Goal: Task Accomplishment & Management: Complete application form

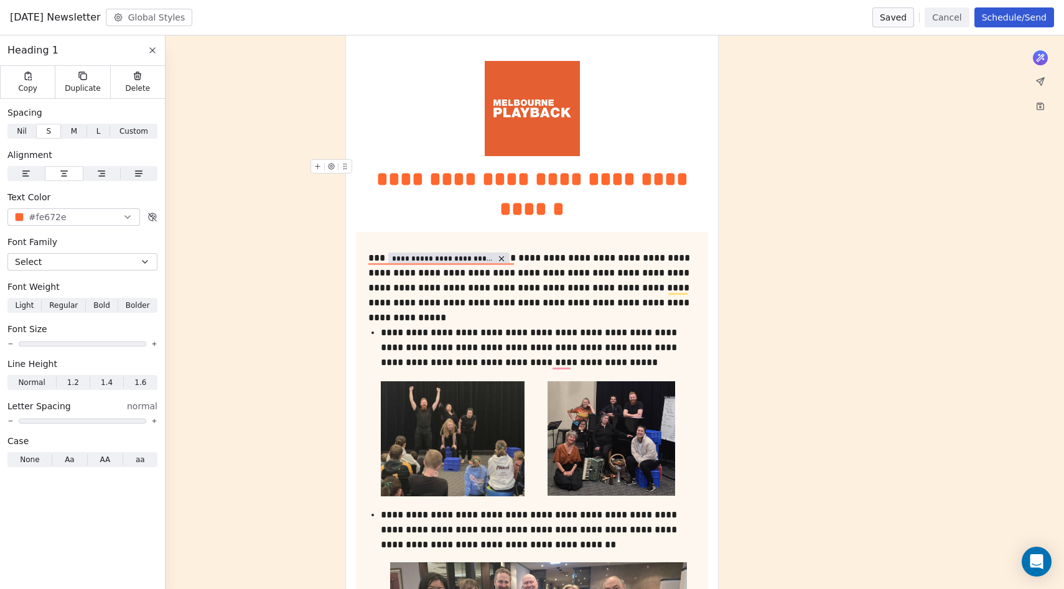
click at [574, 210] on div "**********" at bounding box center [532, 194] width 352 height 60
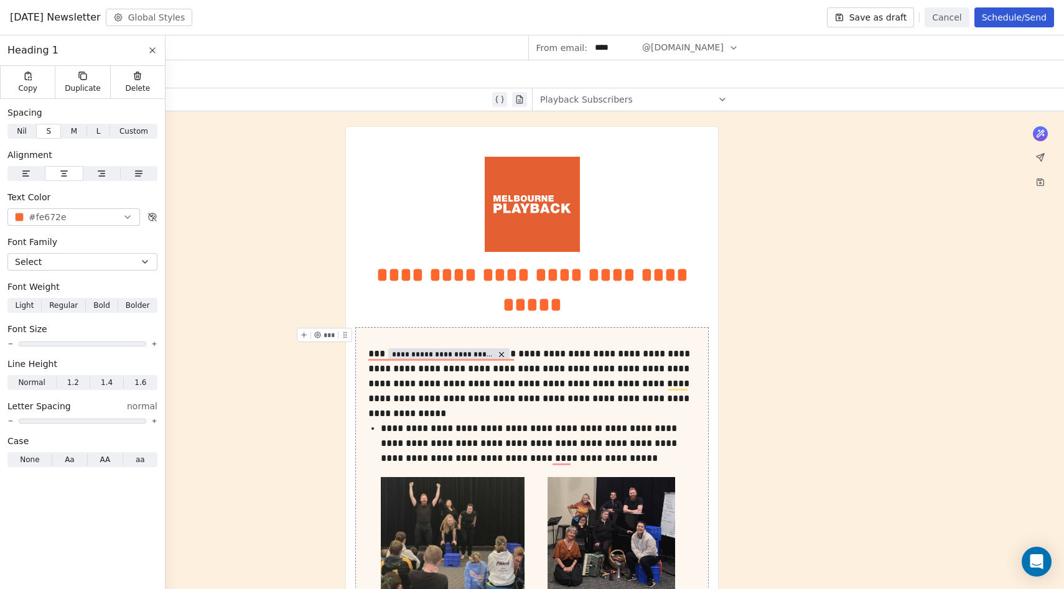
click at [155, 50] on icon at bounding box center [153, 50] width 10 height 10
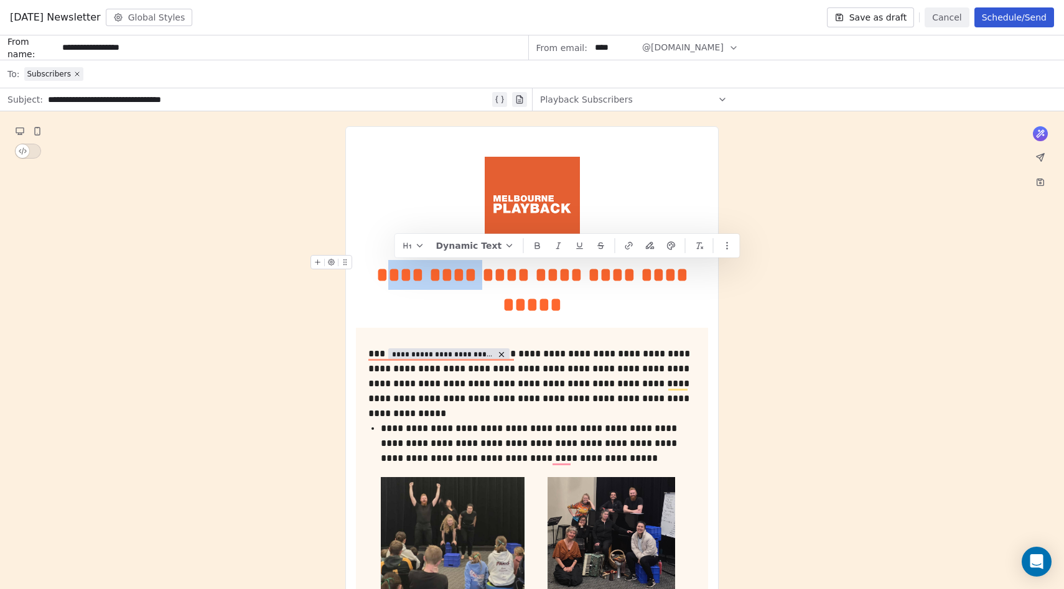
drag, startPoint x: 491, startPoint y: 273, endPoint x: 388, endPoint y: 275, distance: 102.7
click at [388, 275] on div "**********" at bounding box center [532, 290] width 352 height 60
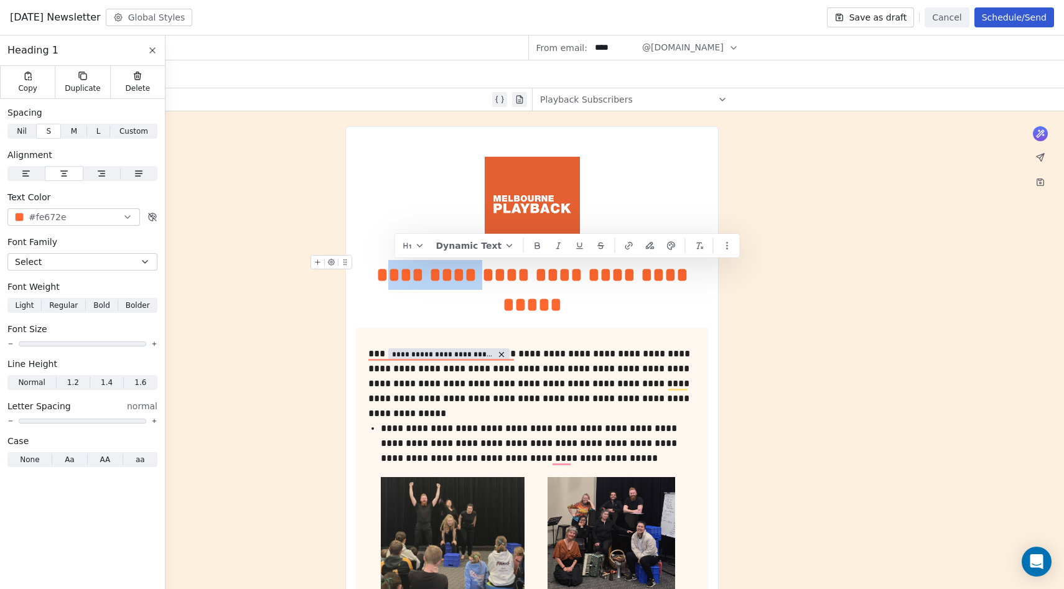
click at [389, 275] on div "**********" at bounding box center [532, 290] width 352 height 60
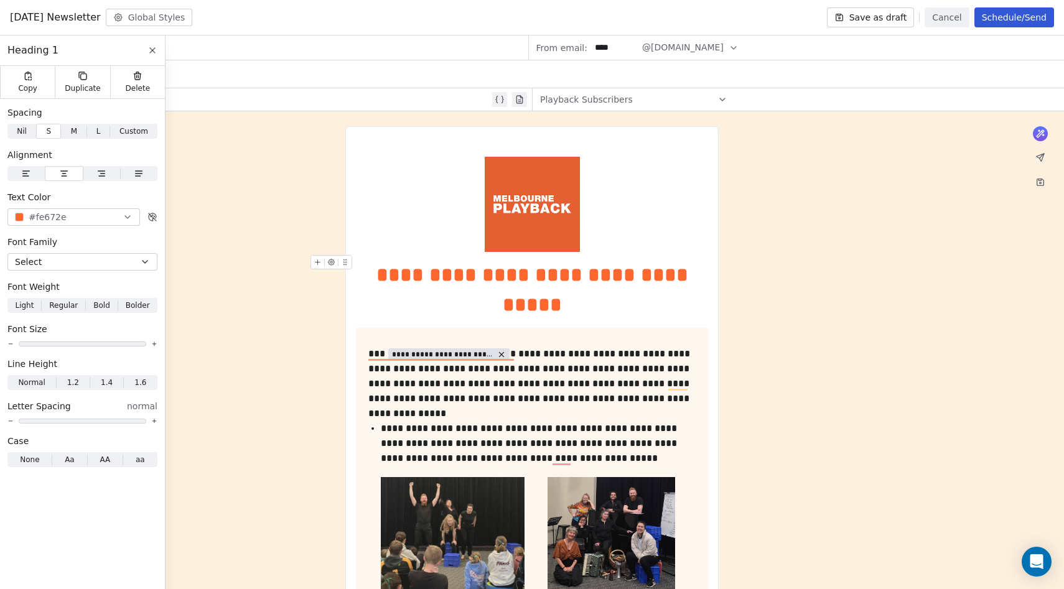
click at [395, 277] on div "**********" at bounding box center [532, 290] width 352 height 60
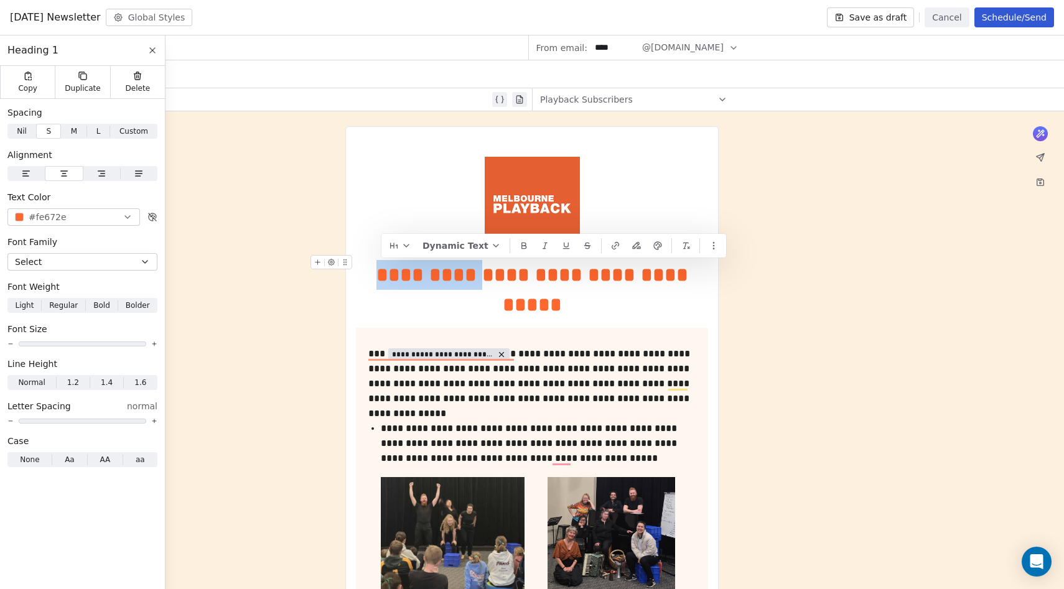
drag, startPoint x: 383, startPoint y: 277, endPoint x: 491, endPoint y: 278, distance: 107.1
click at [491, 278] on div "**********" at bounding box center [532, 290] width 352 height 60
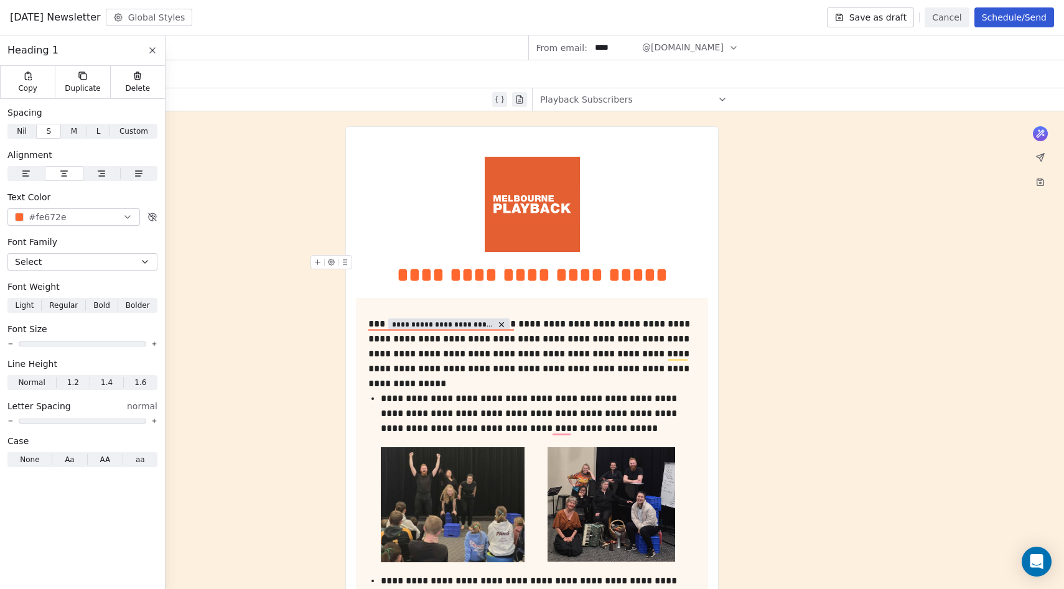
click at [601, 277] on div "**********" at bounding box center [532, 275] width 352 height 30
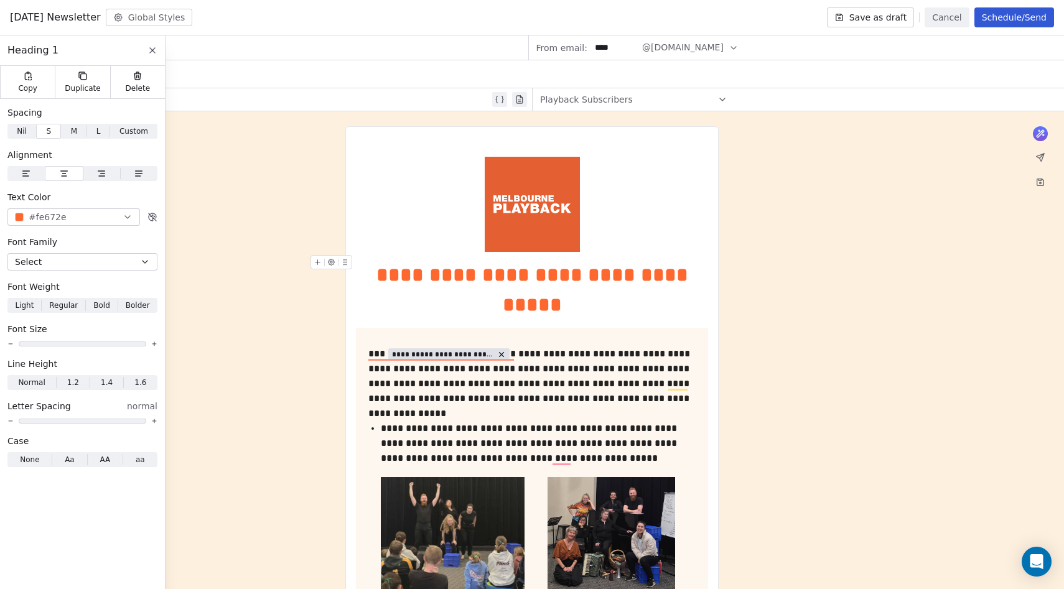
click at [581, 279] on div "**********" at bounding box center [532, 290] width 352 height 60
click at [154, 53] on icon at bounding box center [152, 50] width 5 height 5
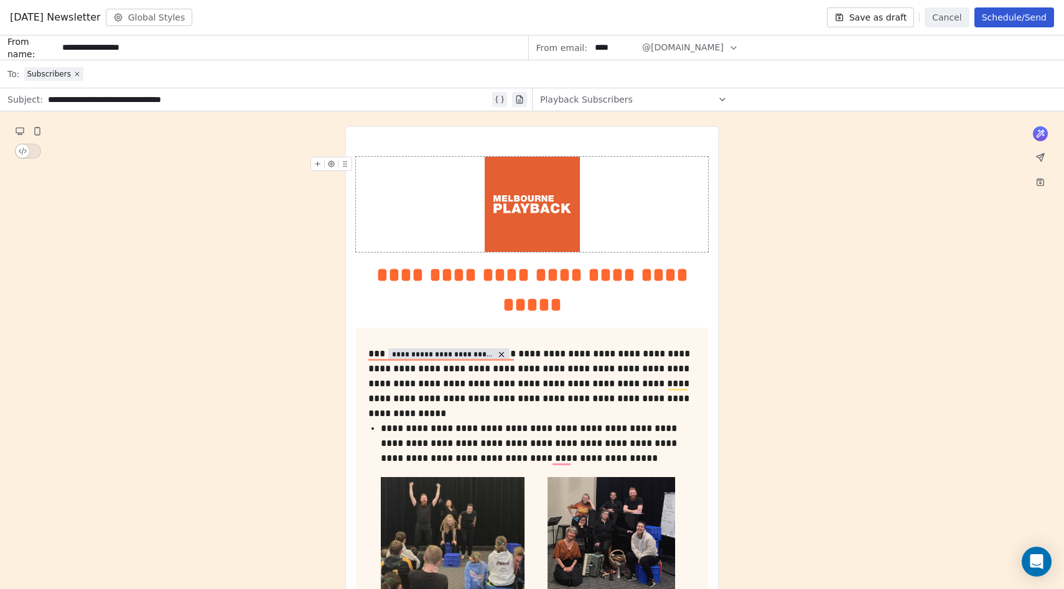
click at [210, 101] on div "**********" at bounding box center [269, 99] width 442 height 15
click at [578, 309] on div "**********" at bounding box center [532, 290] width 352 height 60
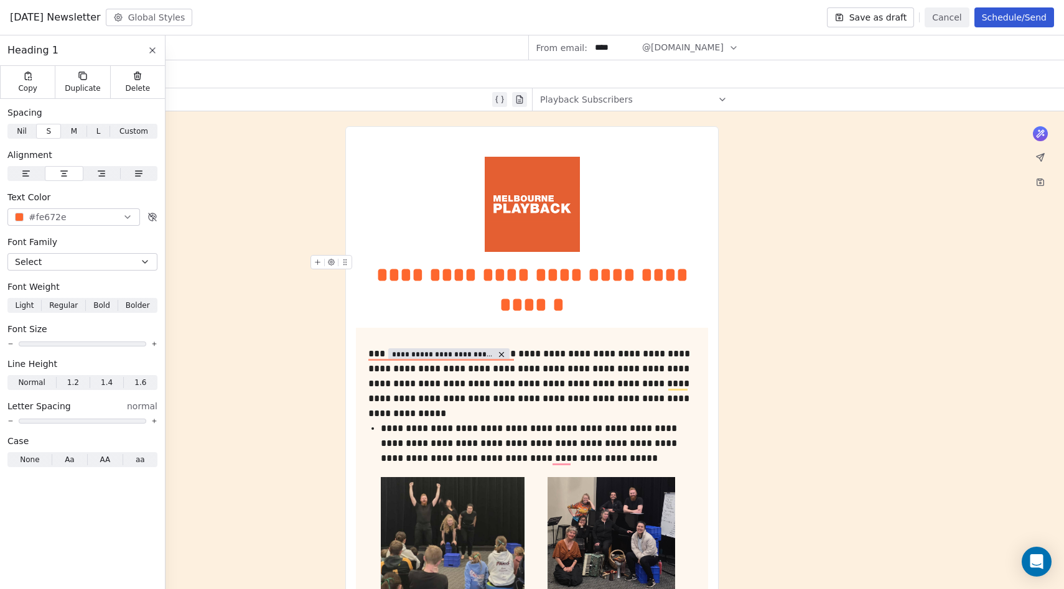
click at [152, 52] on icon at bounding box center [153, 50] width 10 height 10
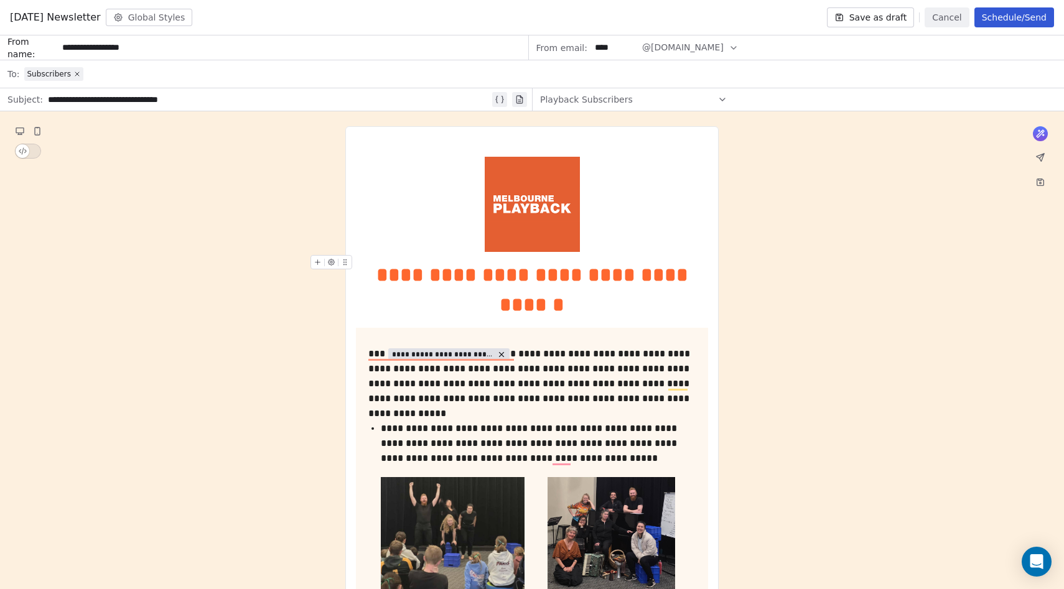
click at [209, 100] on div "**********" at bounding box center [269, 99] width 442 height 15
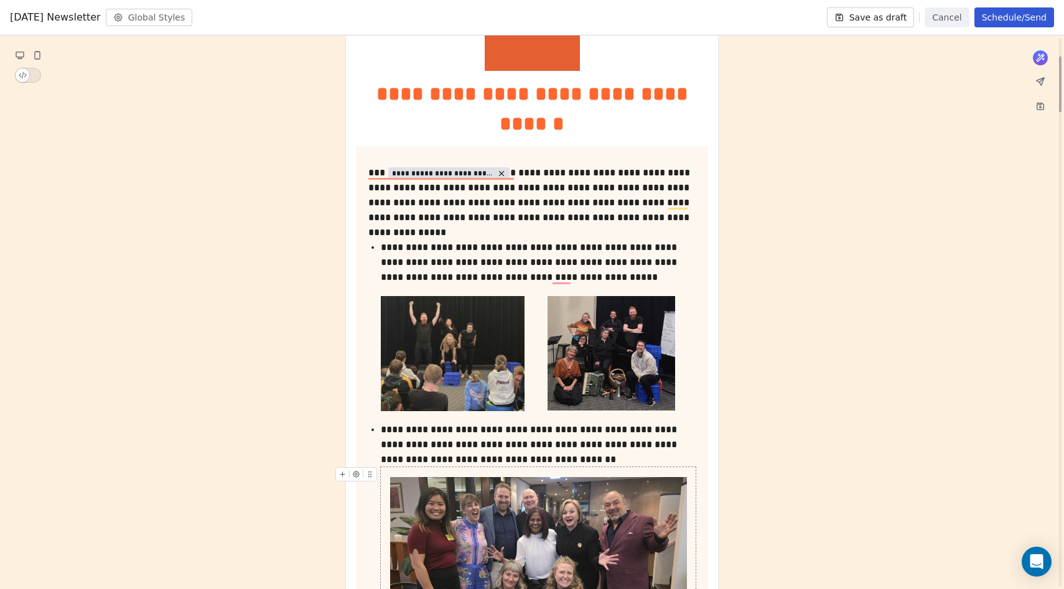
scroll to position [193, 0]
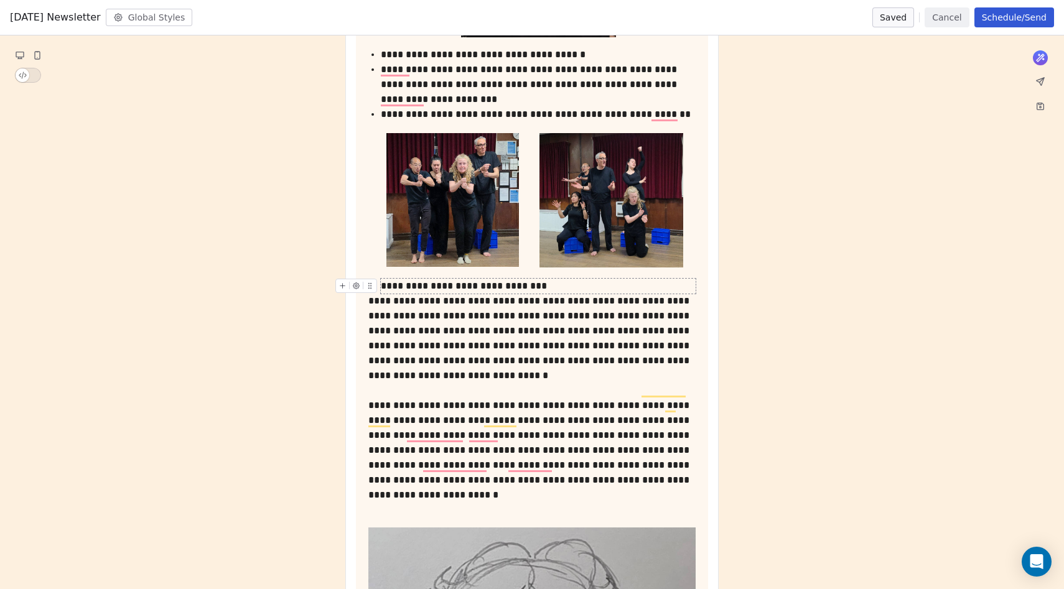
click at [556, 286] on div "**********" at bounding box center [538, 286] width 315 height 15
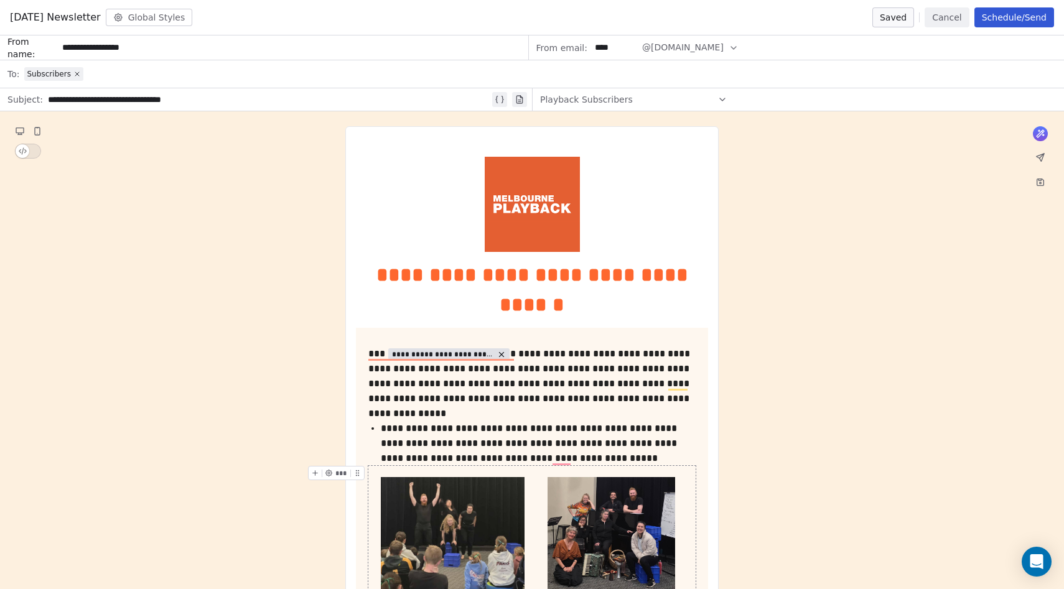
click at [1000, 19] on button "Schedule/Send" at bounding box center [1015, 17] width 80 height 20
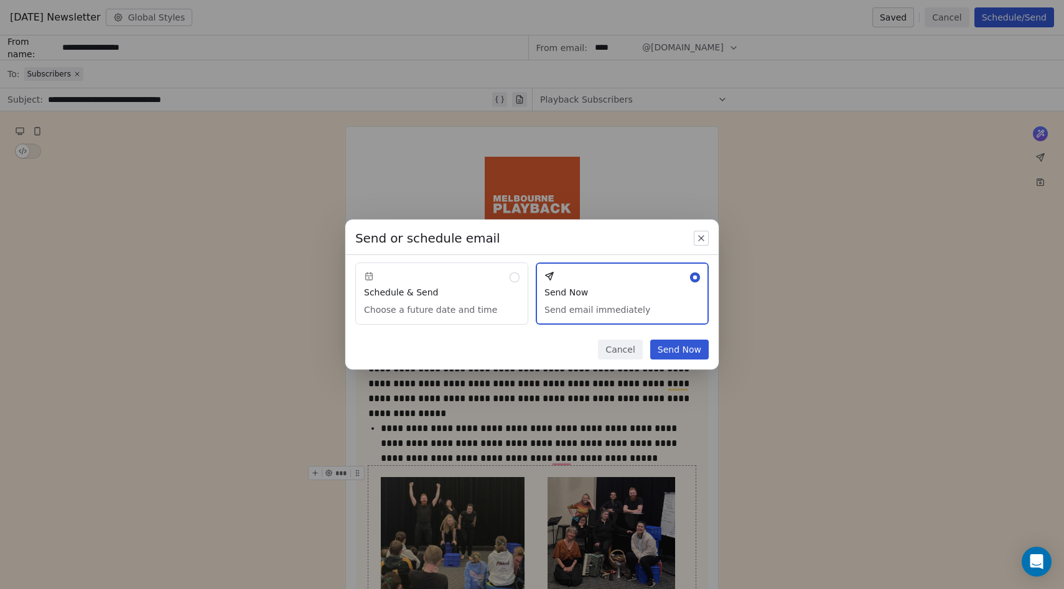
click at [700, 239] on icon "button" at bounding box center [701, 238] width 5 height 5
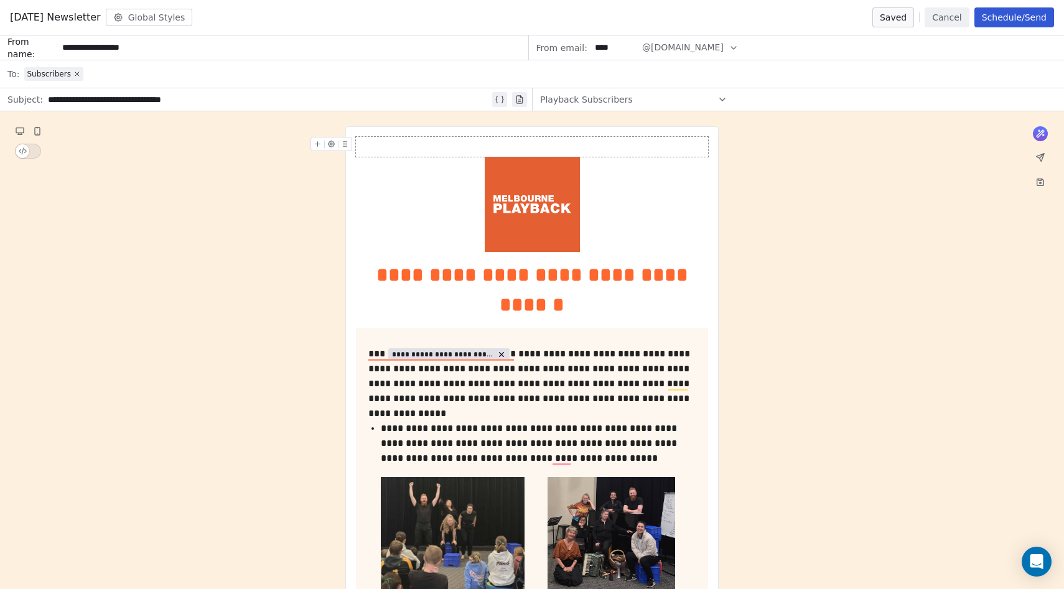
click at [941, 18] on button "Cancel" at bounding box center [947, 17] width 44 height 20
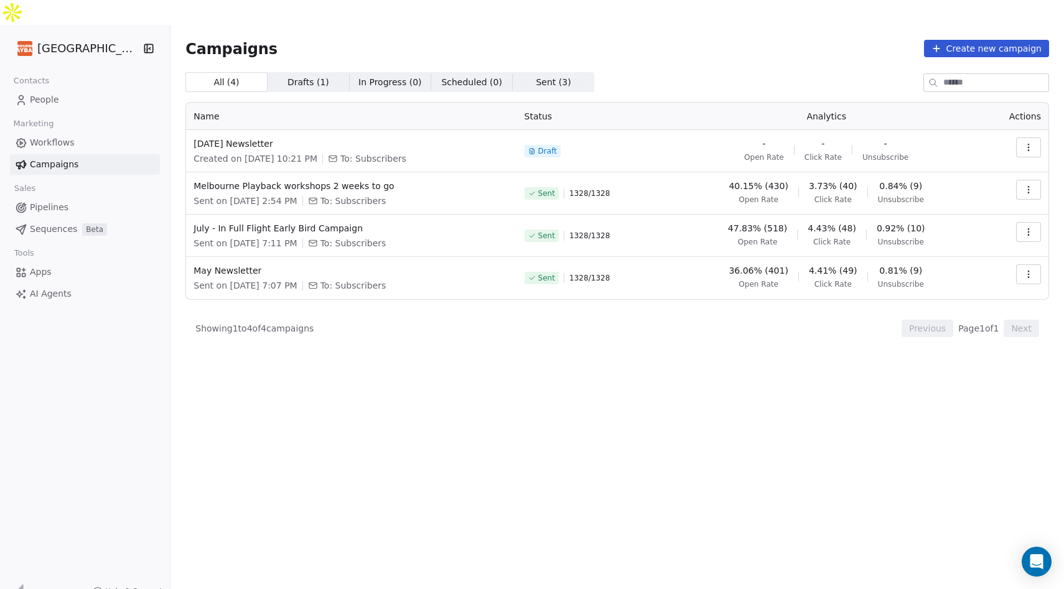
click at [63, 90] on link "People" at bounding box center [85, 100] width 150 height 21
click at [47, 73] on div "Melbourne Playback Theatre Contacts People Marketing Workflows Campaigns Sales …" at bounding box center [532, 319] width 1064 height 589
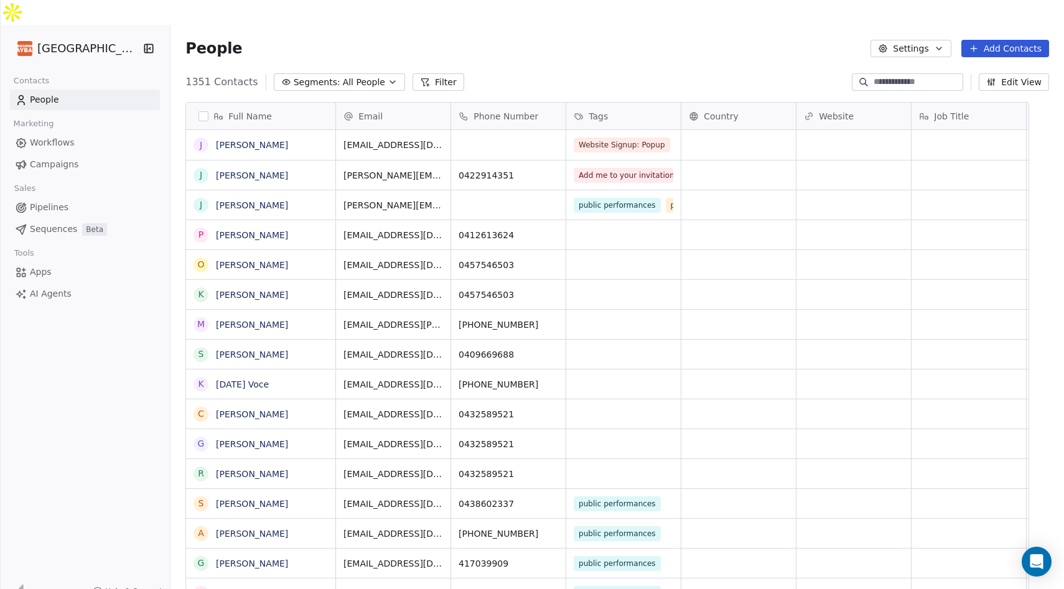
click at [613, 40] on div "People Settings Add Contacts" at bounding box center [617, 48] width 864 height 17
click at [981, 40] on button "Add Contacts" at bounding box center [1006, 48] width 88 height 17
click at [984, 70] on span "Import from CSV" at bounding box center [1003, 70] width 72 height 13
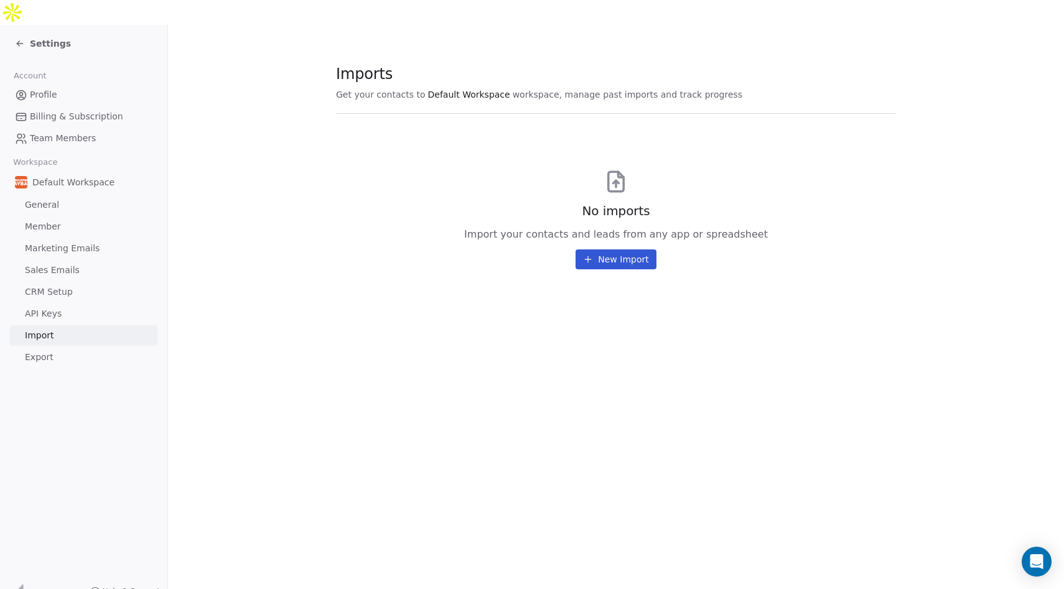
click at [72, 195] on link "General" at bounding box center [84, 205] width 148 height 21
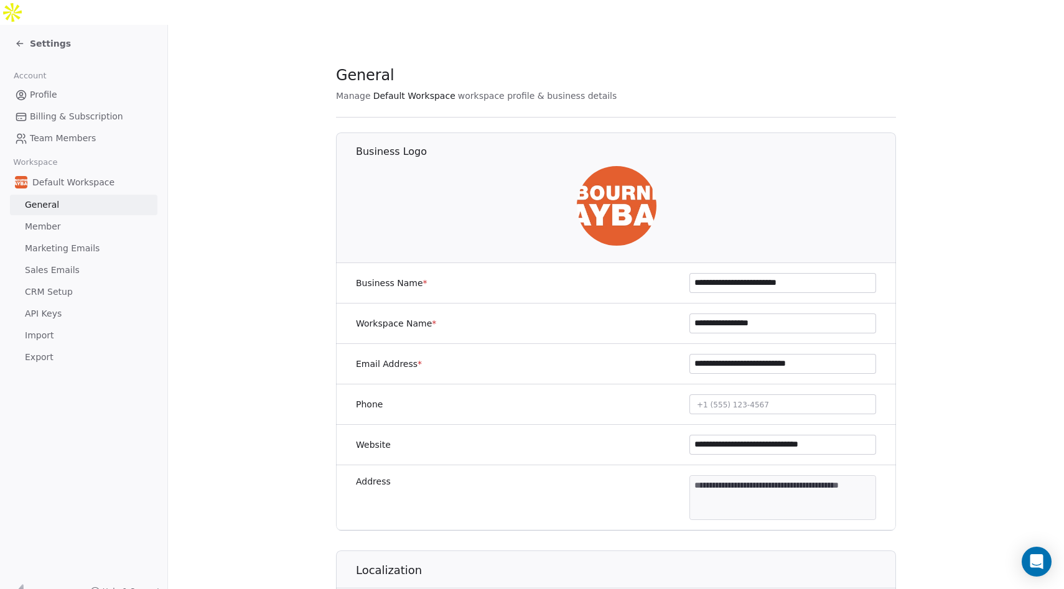
click at [30, 37] on span "Settings" at bounding box center [50, 43] width 41 height 12
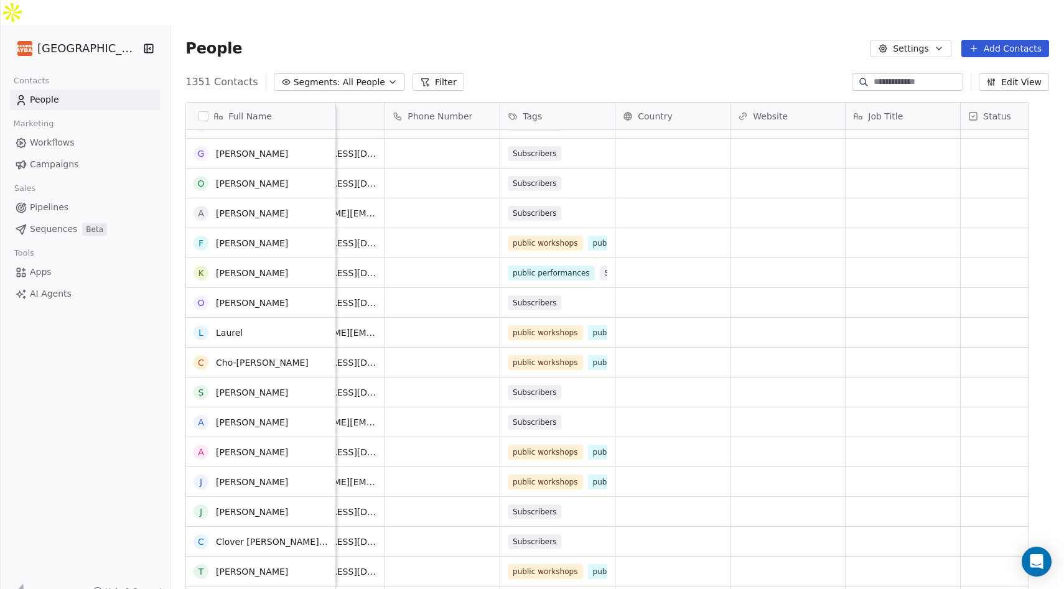
scroll to position [1058, 0]
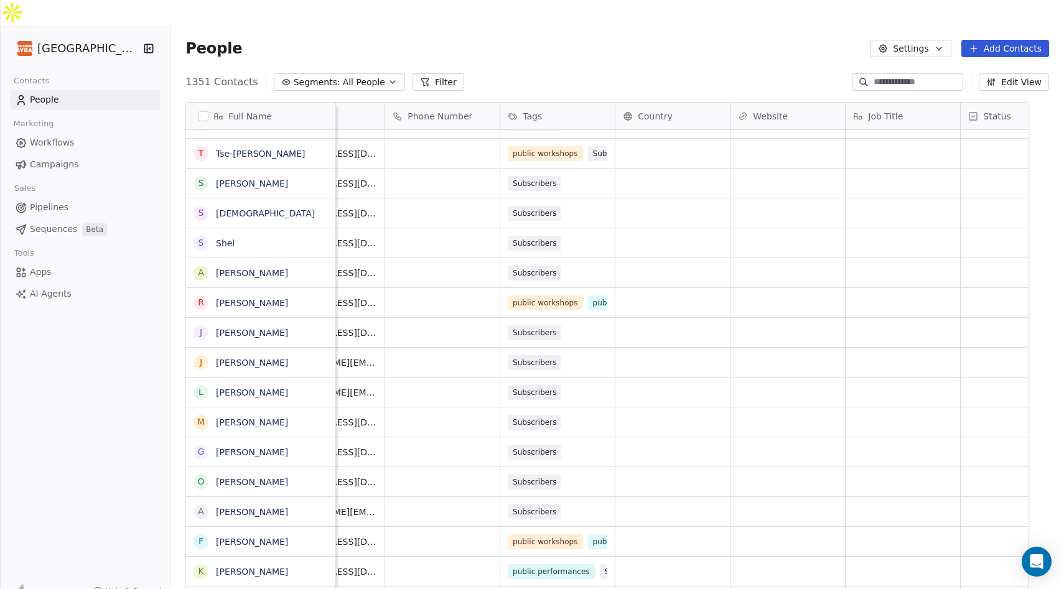
click at [1008, 40] on button "Add Contacts" at bounding box center [1006, 48] width 88 height 17
click at [984, 70] on span "Import from CSV" at bounding box center [1003, 70] width 72 height 13
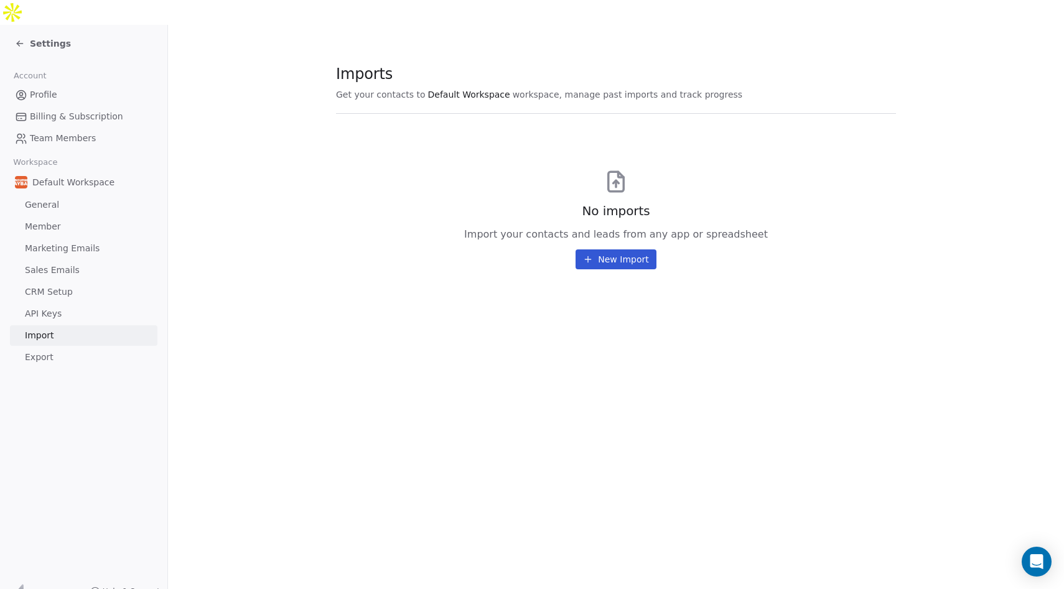
click at [624, 250] on button "New Import" at bounding box center [616, 260] width 80 height 20
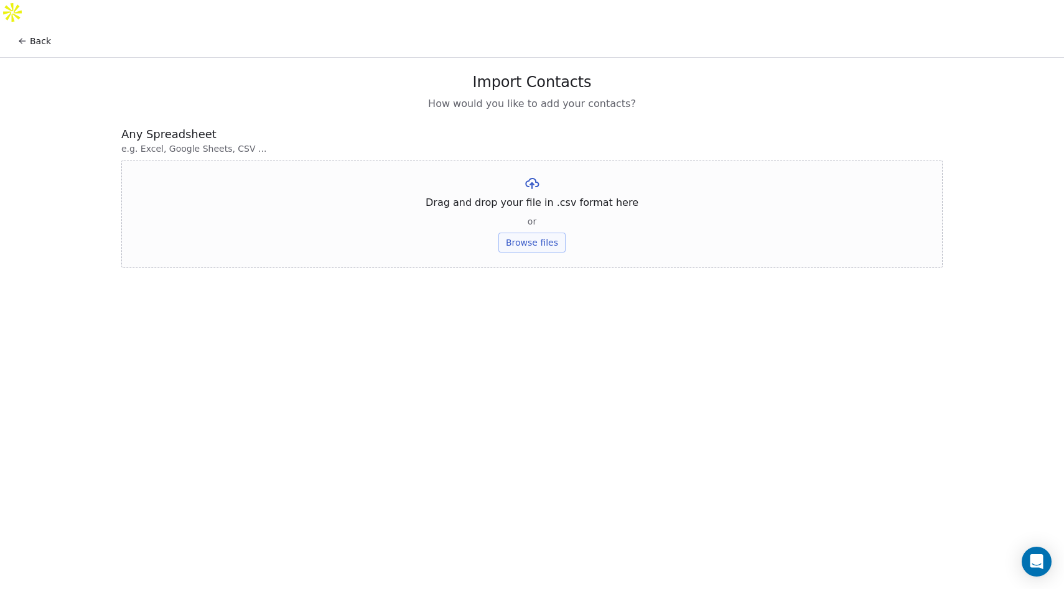
click at [542, 233] on button "Browse files" at bounding box center [532, 243] width 67 height 20
click at [544, 198] on button "Upload" at bounding box center [531, 208] width 45 height 20
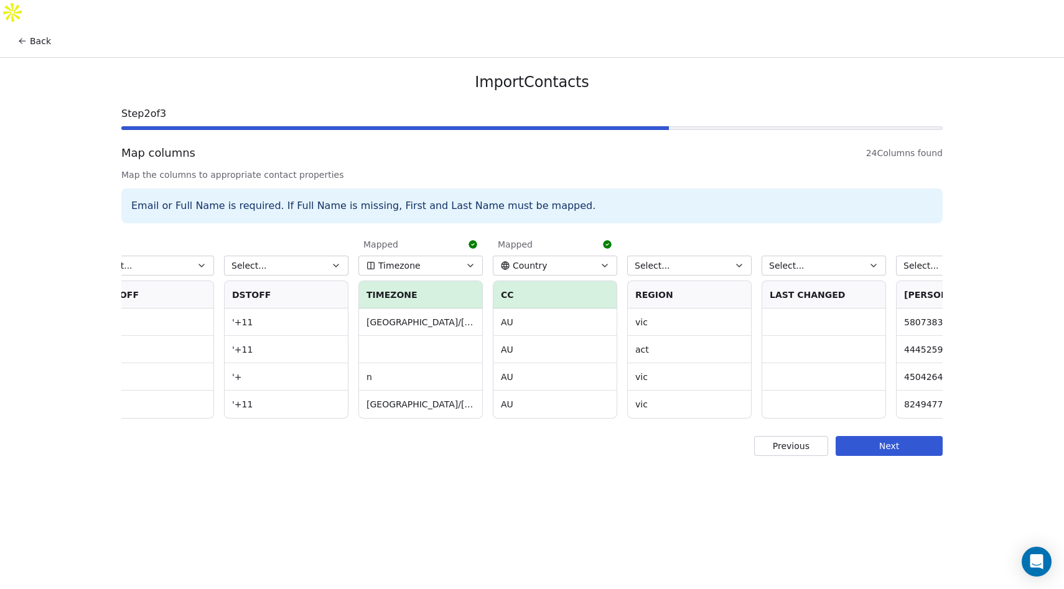
click at [739, 261] on icon "button" at bounding box center [740, 266] width 10 height 10
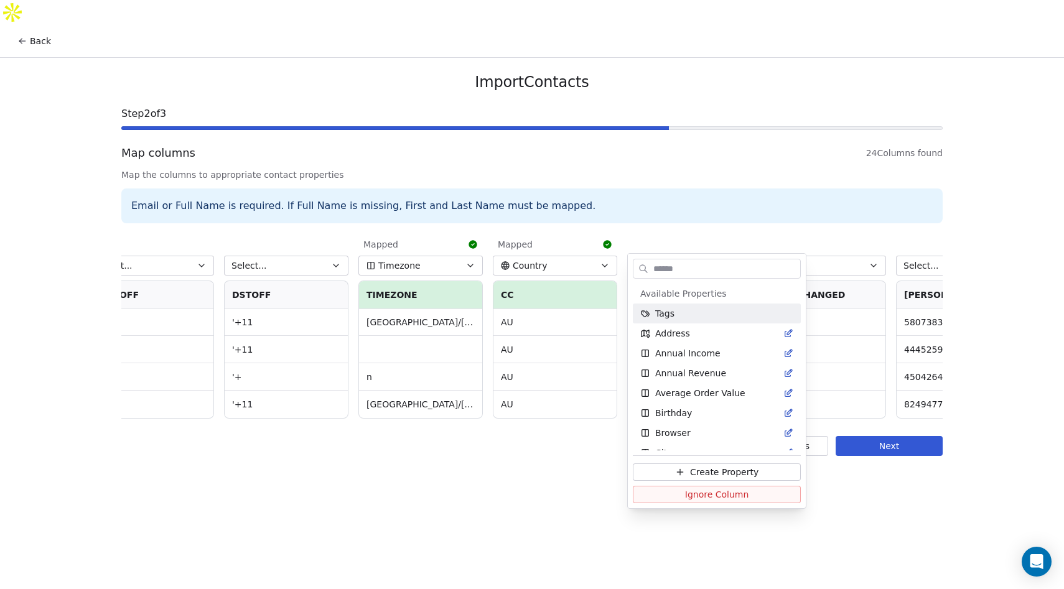
click at [753, 176] on html "Back Import Contacts Step 2 of 3 Map columns 24 Columns found Map the columns t…" at bounding box center [532, 307] width 1064 height 614
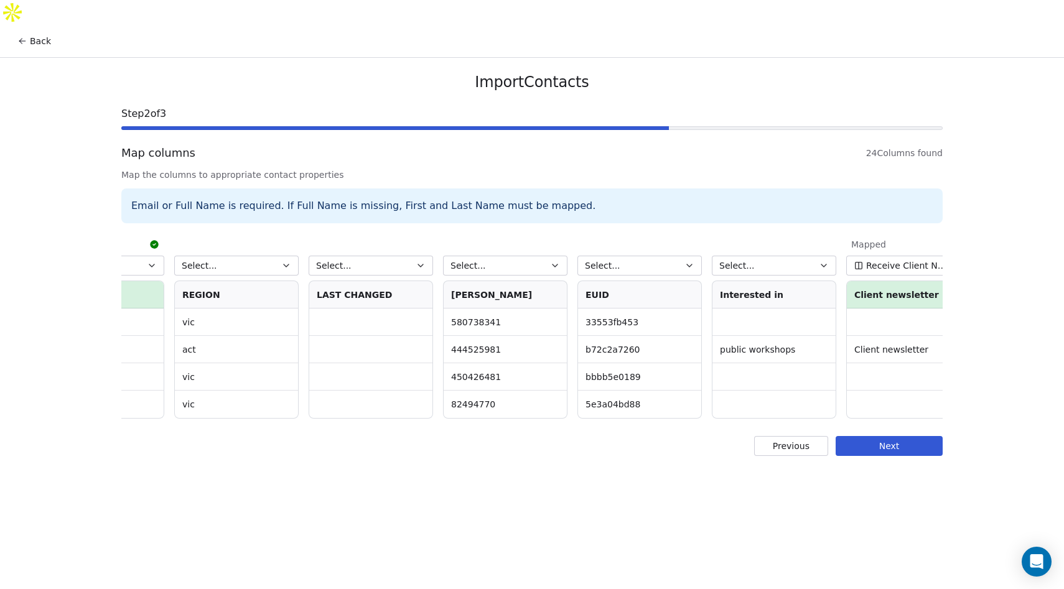
scroll to position [0, 1844]
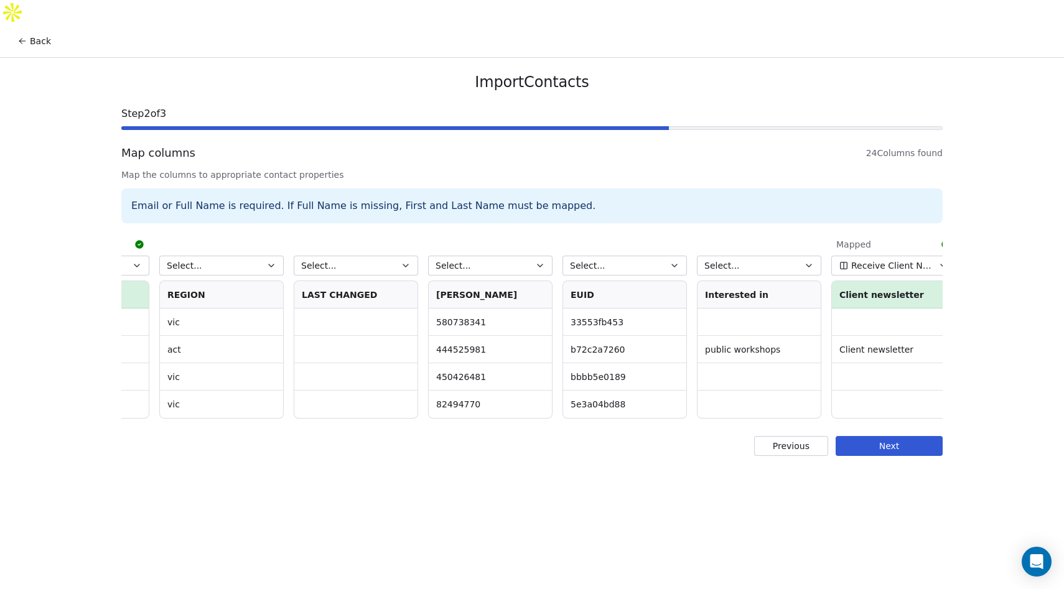
click at [812, 261] on icon "button" at bounding box center [809, 266] width 10 height 10
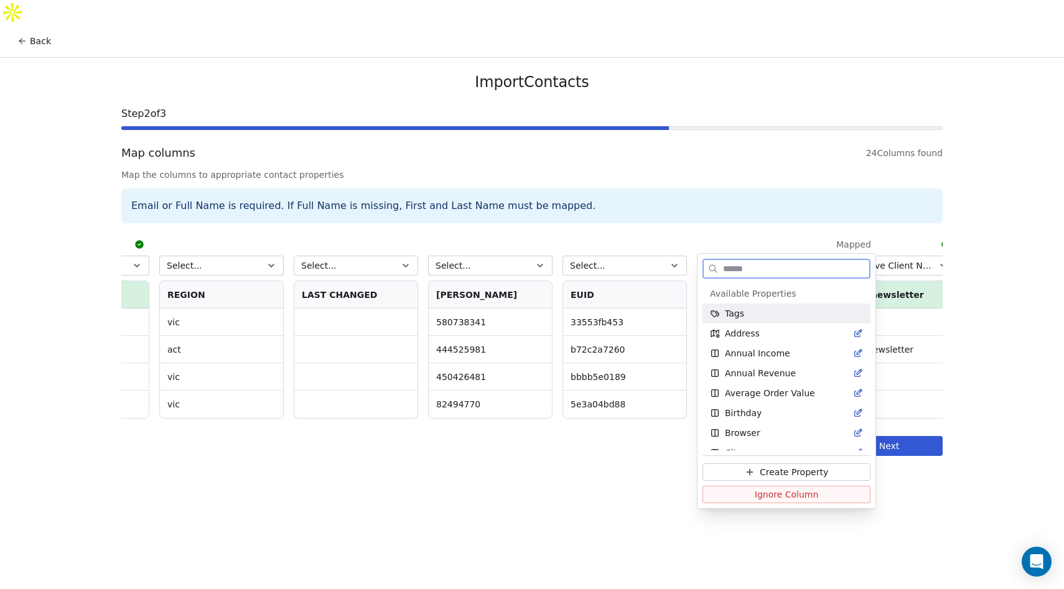
click at [794, 313] on div "Tags" at bounding box center [786, 314] width 153 height 12
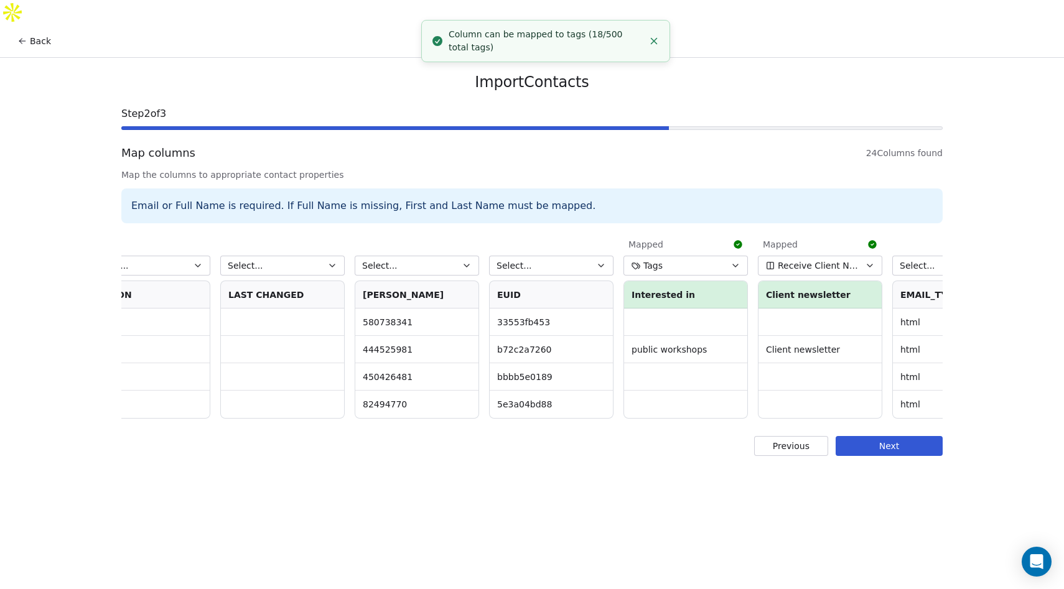
scroll to position [0, 1942]
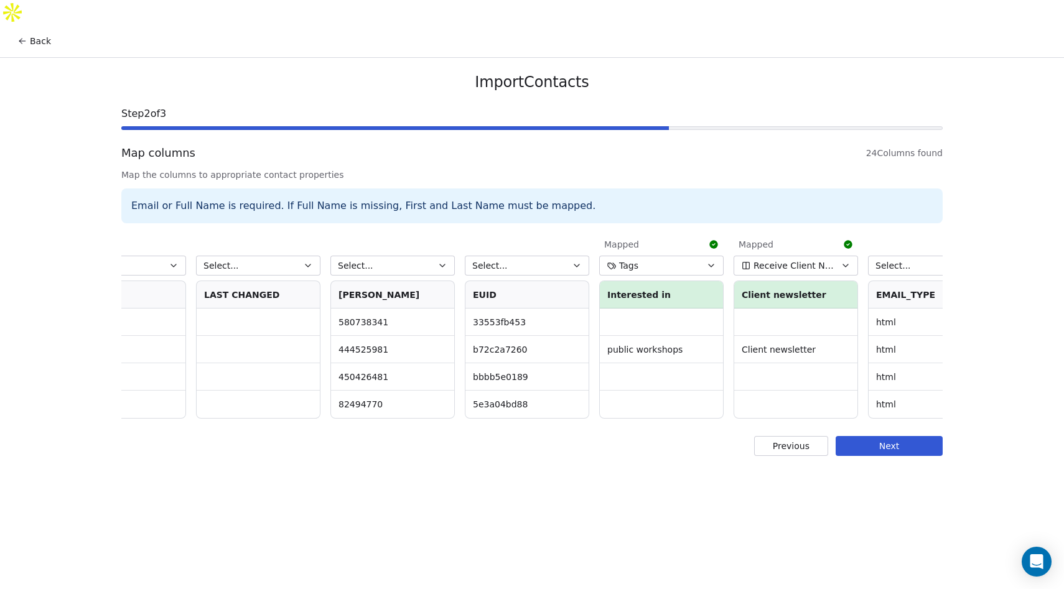
click at [848, 261] on icon "button" at bounding box center [846, 266] width 10 height 10
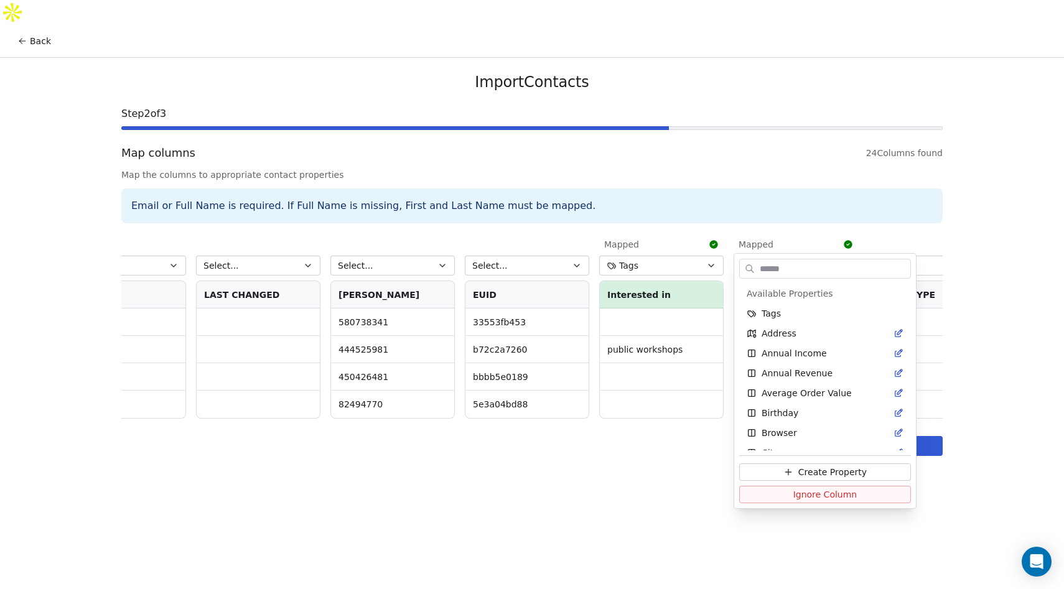
scroll to position [630, 0]
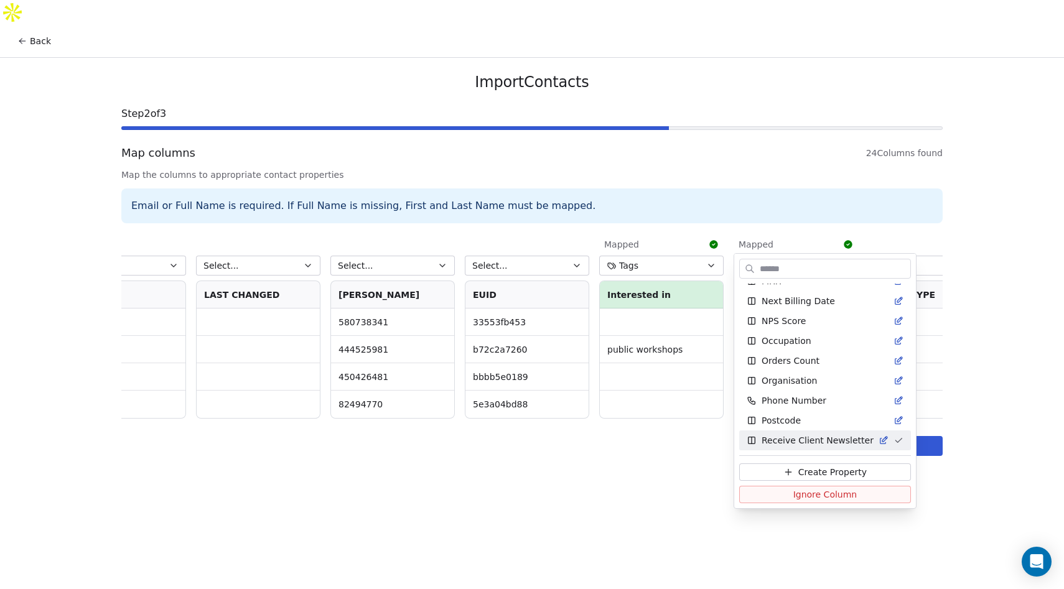
click at [842, 153] on html "Back Import Contacts Step 2 of 3 Map columns 24 Columns found Map the columns t…" at bounding box center [532, 307] width 1064 height 614
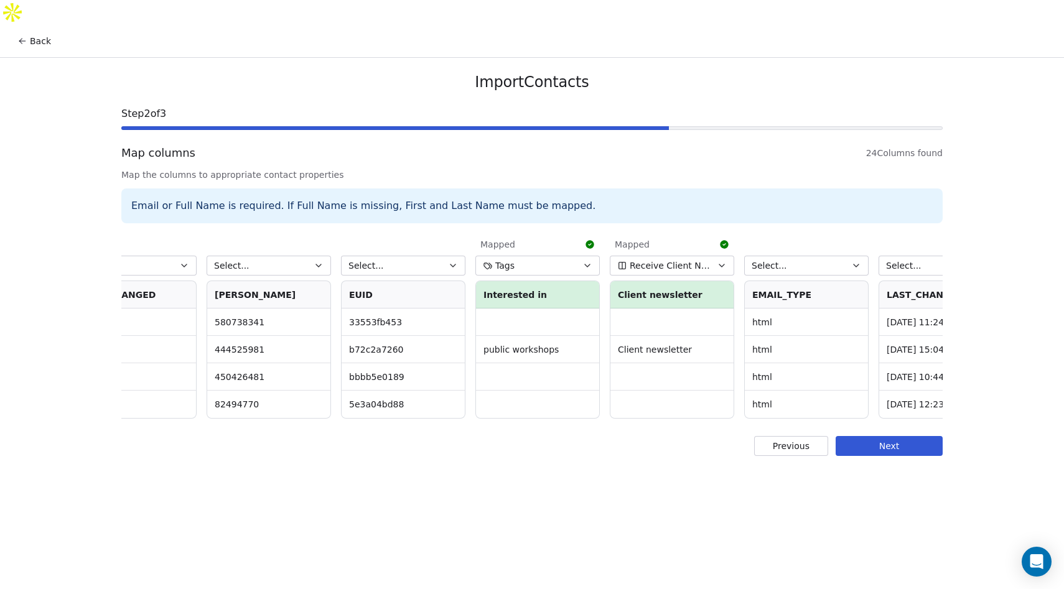
scroll to position [0, 2067]
click at [718, 261] on icon "button" at bounding box center [721, 266] width 10 height 10
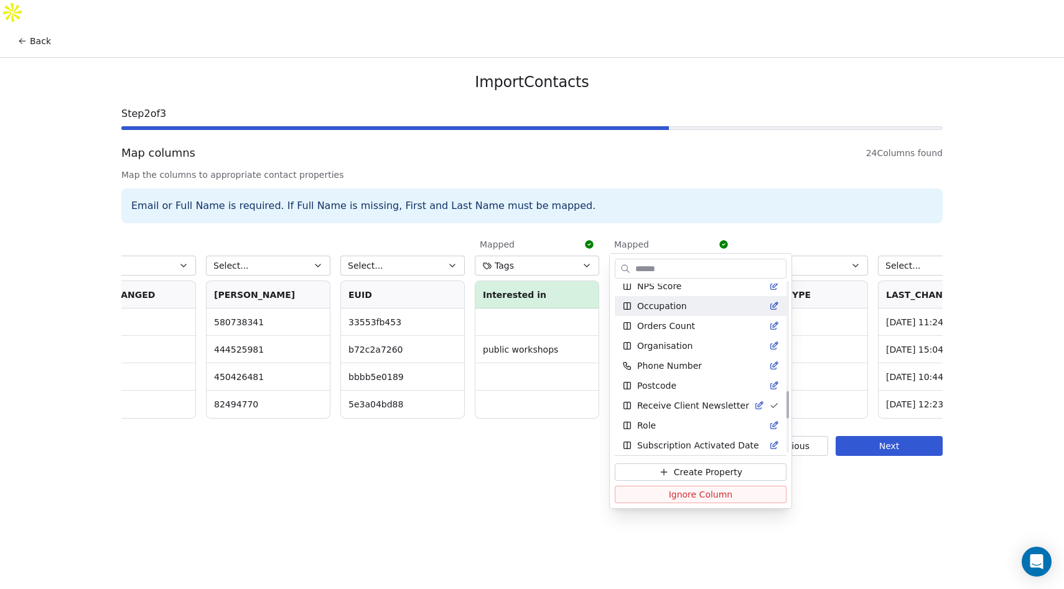
scroll to position [666, 0]
click at [754, 406] on icon "Suggestions" at bounding box center [759, 405] width 10 height 10
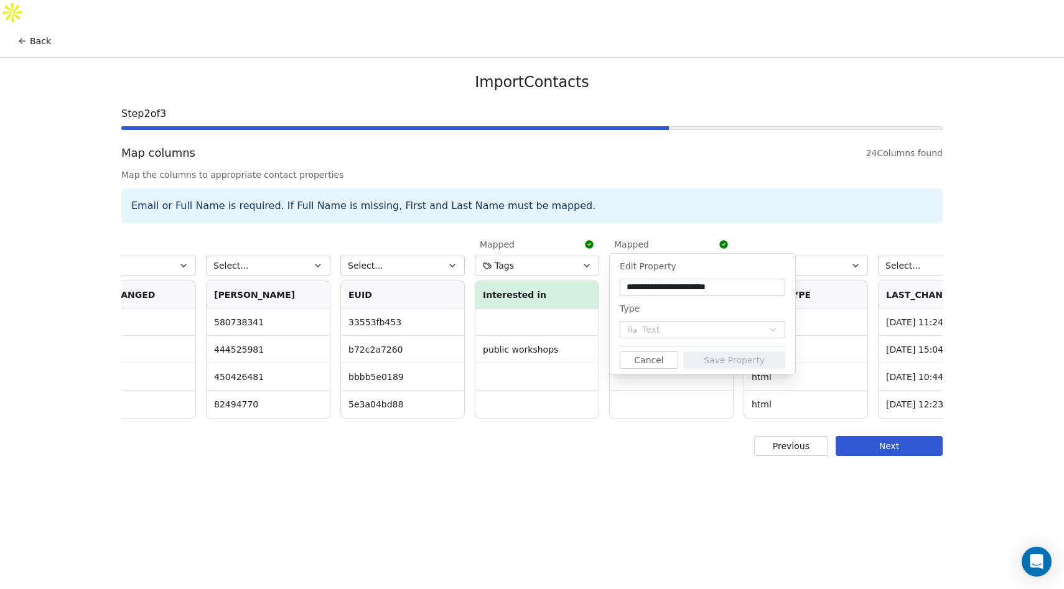
click at [782, 197] on div "Email or Full Name is required. If Full Name is missing, First and Last Name mu…" at bounding box center [532, 206] width 822 height 35
click at [664, 365] on button "Cancel" at bounding box center [649, 360] width 59 height 17
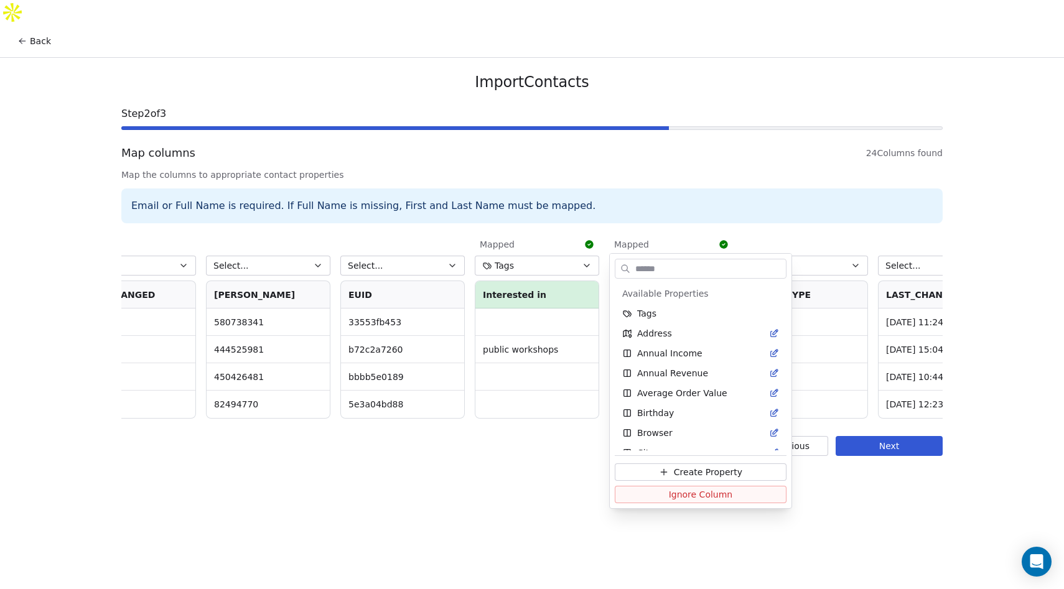
scroll to position [630, 0]
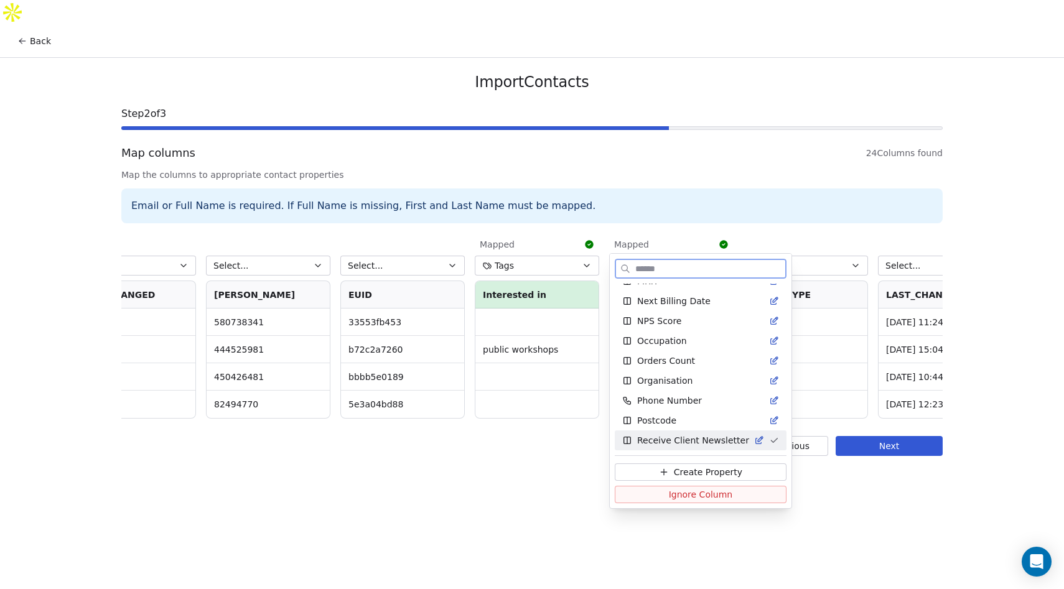
click at [677, 444] on span "Receive Client Newsletter" at bounding box center [693, 440] width 112 height 12
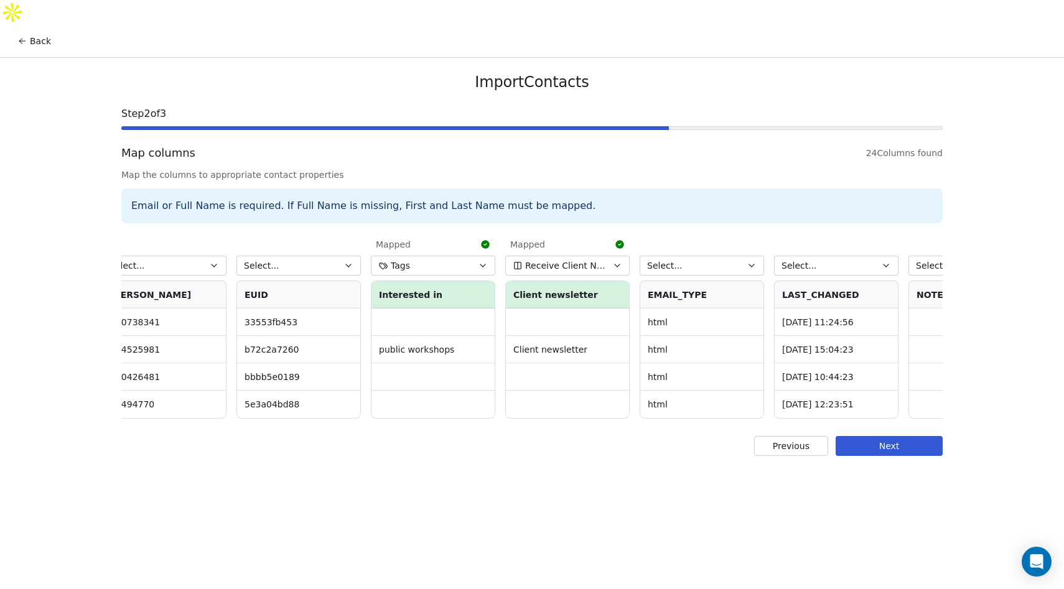
scroll to position [0, 2184]
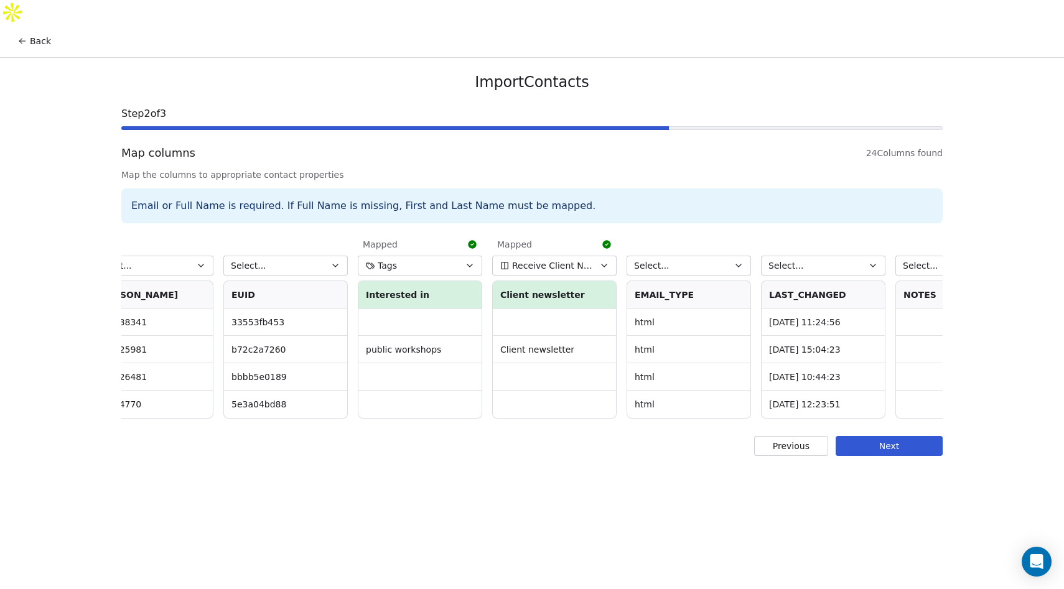
click at [744, 256] on button "Select..." at bounding box center [689, 266] width 124 height 20
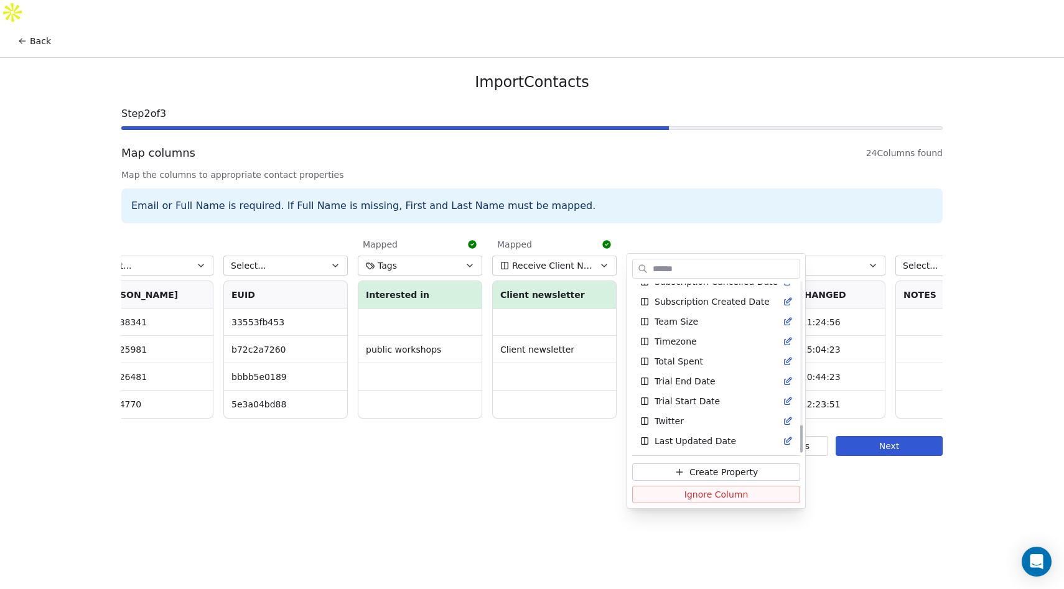
scroll to position [869, 0]
click at [756, 148] on html "Back Import Contacts Step 2 of 3 Map columns 24 Columns found Map the columns t…" at bounding box center [532, 307] width 1064 height 614
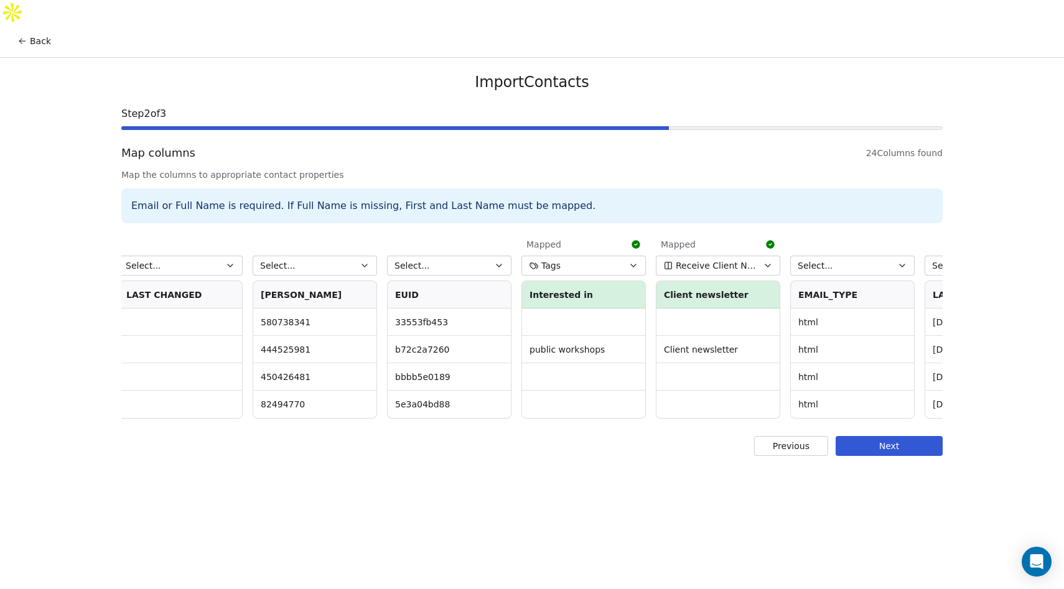
scroll to position [0, 1971]
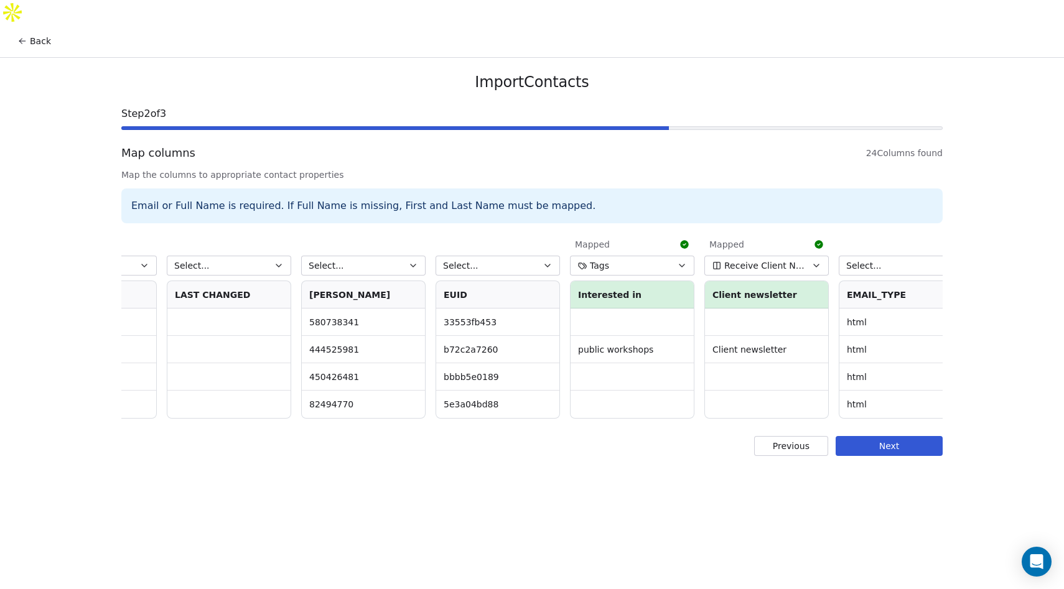
click at [685, 261] on icon "button" at bounding box center [682, 266] width 10 height 10
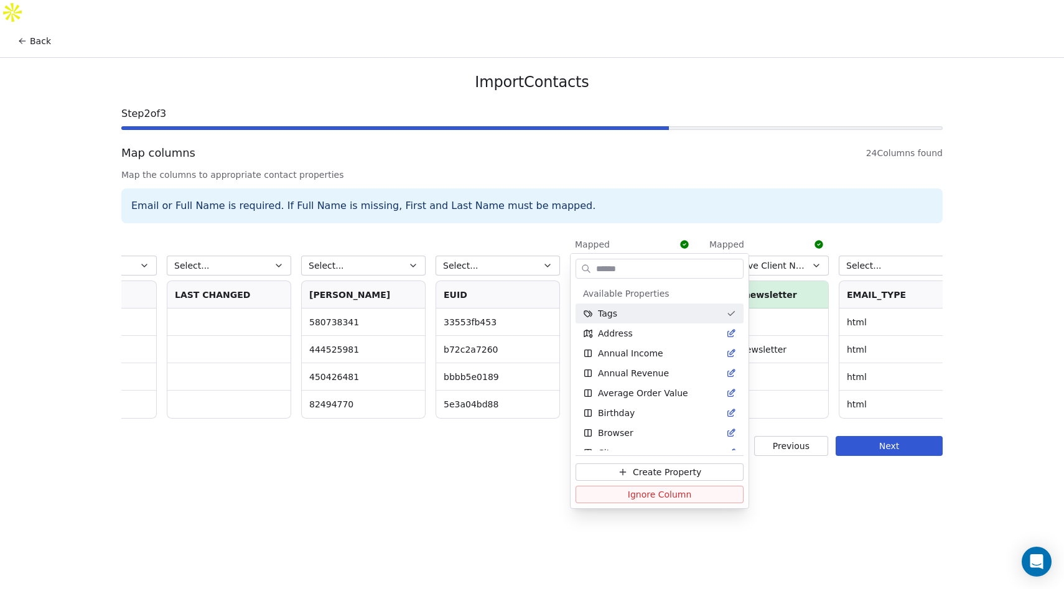
click at [669, 177] on html "Back Import Contacts Step 2 of 3 Map columns 24 Columns found Map the columns t…" at bounding box center [532, 307] width 1064 height 614
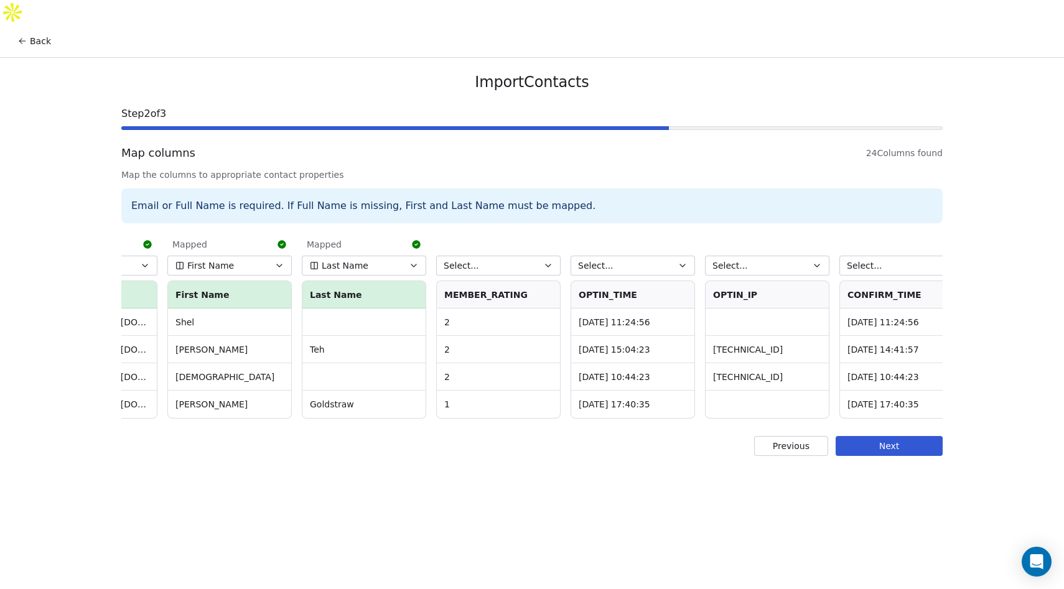
scroll to position [0, 0]
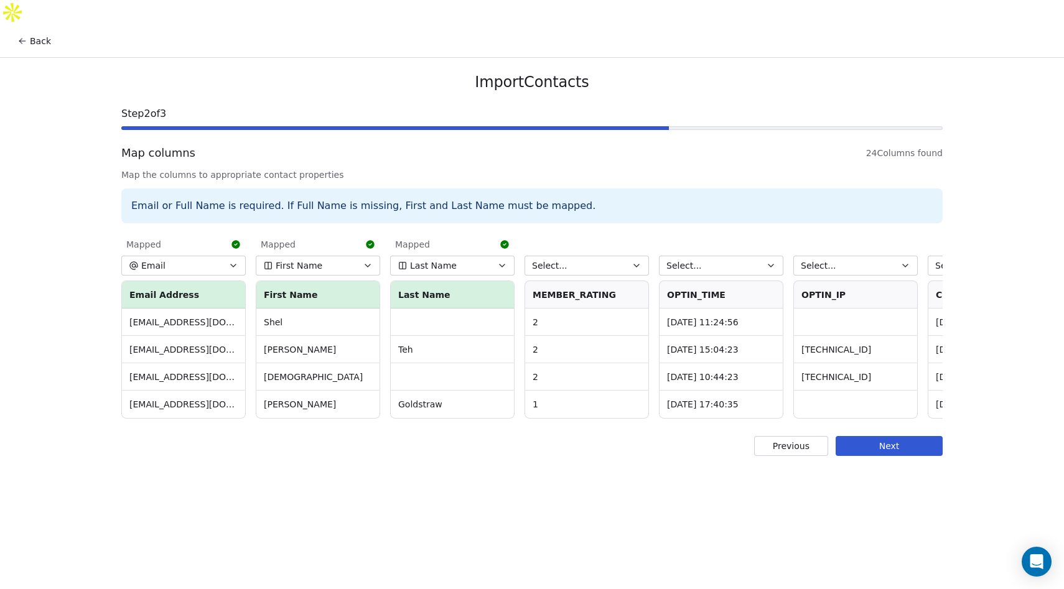
click at [881, 436] on button "Next" at bounding box center [889, 446] width 107 height 20
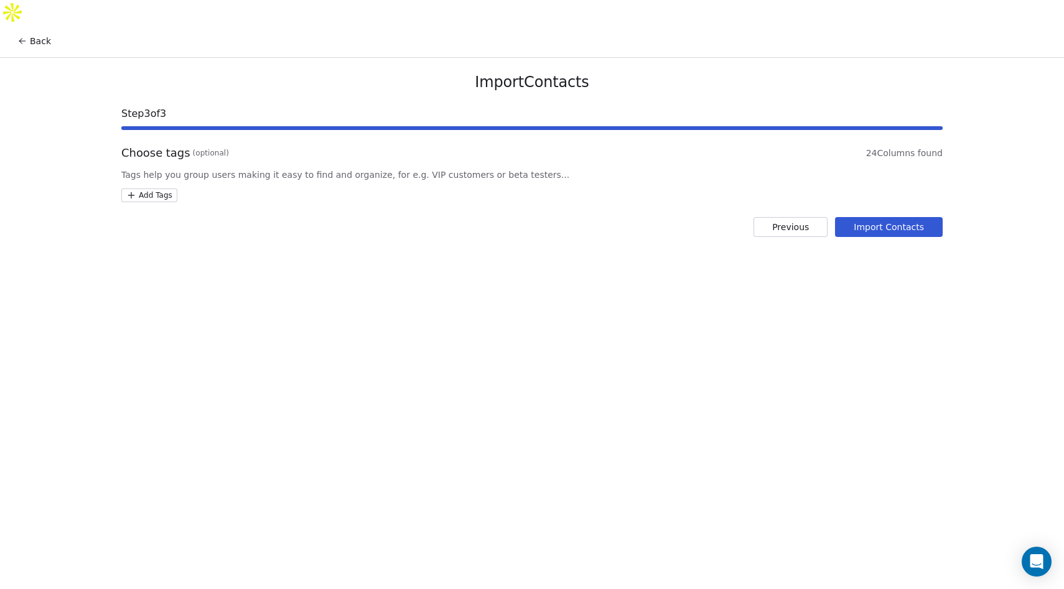
click at [901, 217] on button "Import Contacts" at bounding box center [889, 227] width 108 height 20
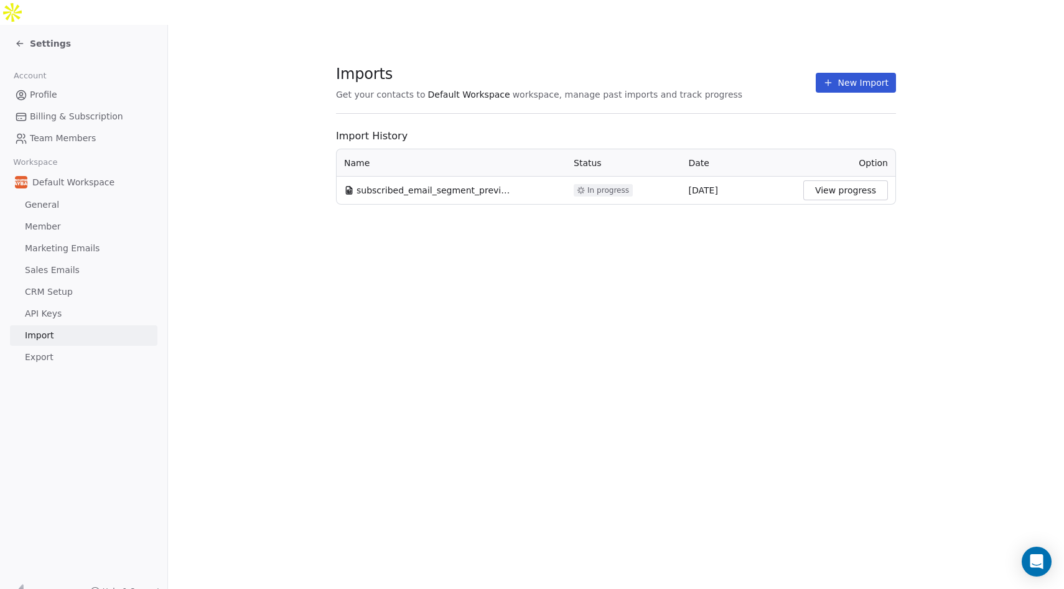
click at [17, 41] on icon at bounding box center [18, 42] width 2 height 2
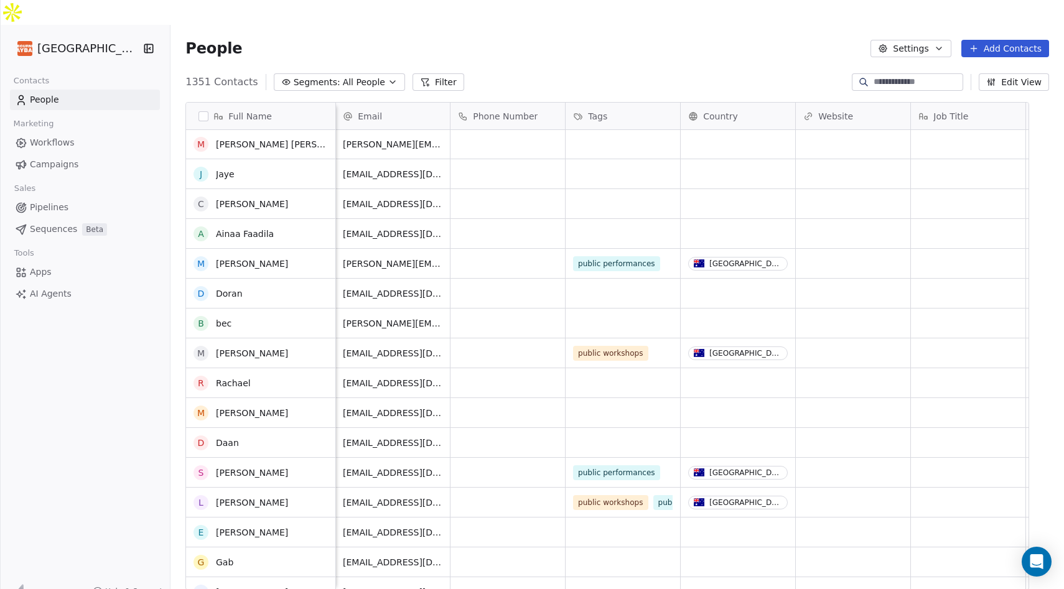
scroll to position [187, 0]
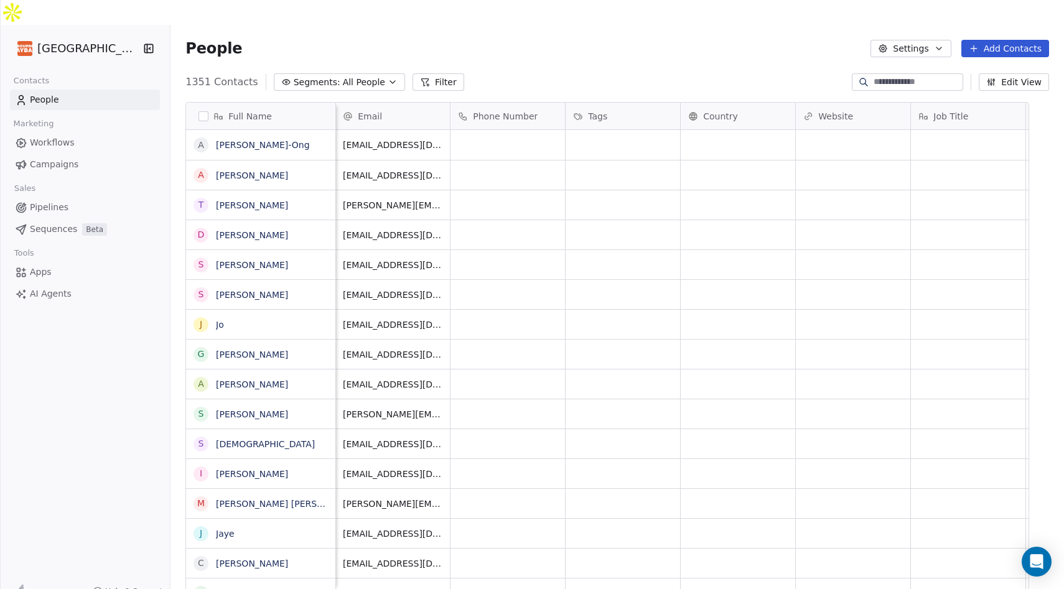
click at [913, 40] on button "Settings" at bounding box center [911, 48] width 80 height 17
click at [927, 90] on span "Import" at bounding box center [917, 90] width 29 height 13
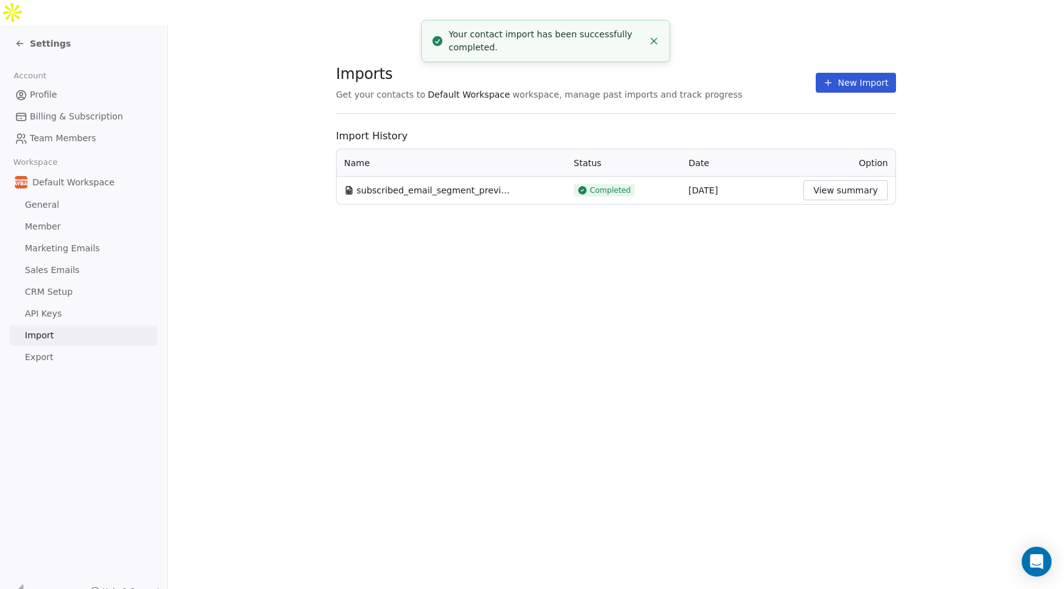
click at [849, 181] on button "View summary" at bounding box center [846, 191] width 85 height 20
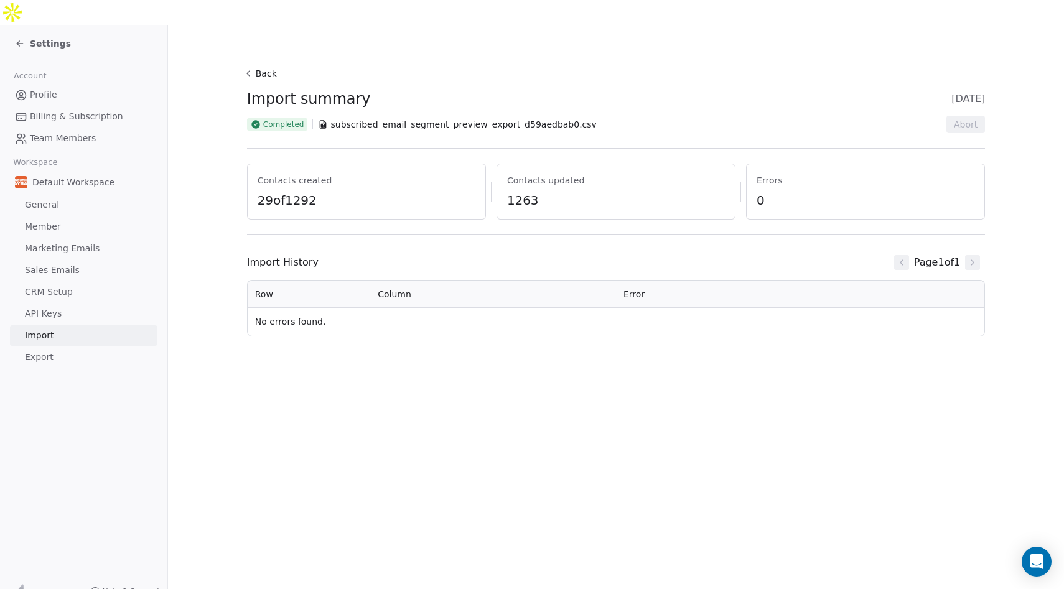
click at [38, 37] on span "Settings" at bounding box center [50, 43] width 41 height 12
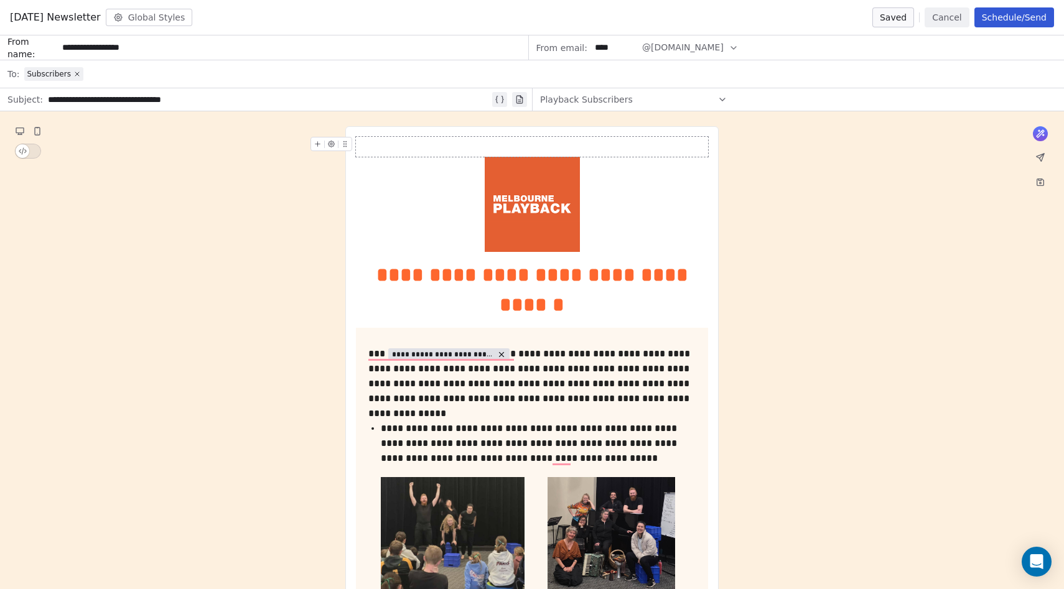
click at [724, 96] on icon at bounding box center [723, 100] width 10 height 10
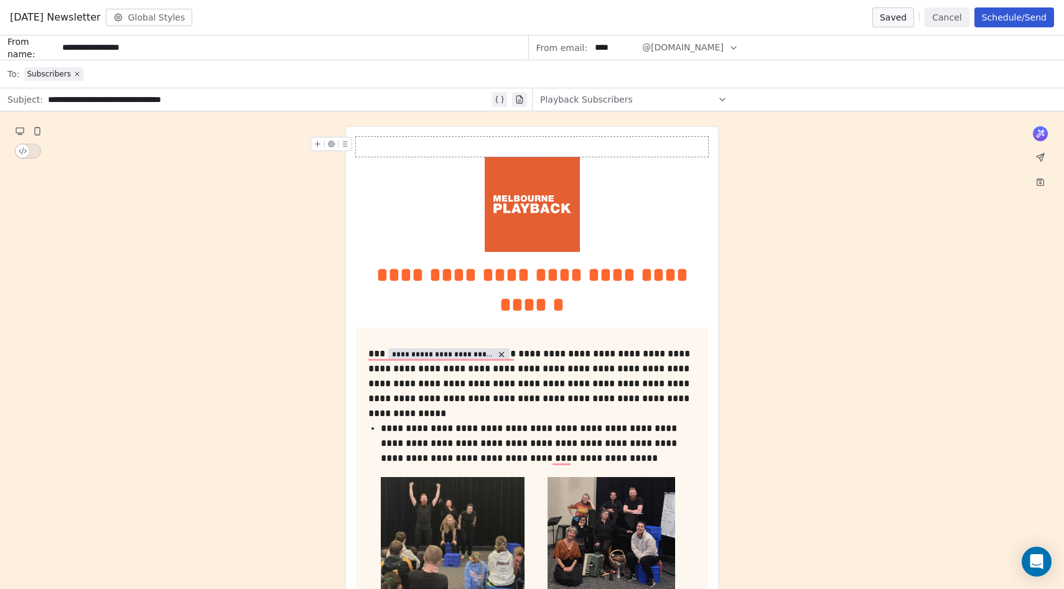
click at [1004, 19] on button "Schedule/Send" at bounding box center [1015, 17] width 80 height 20
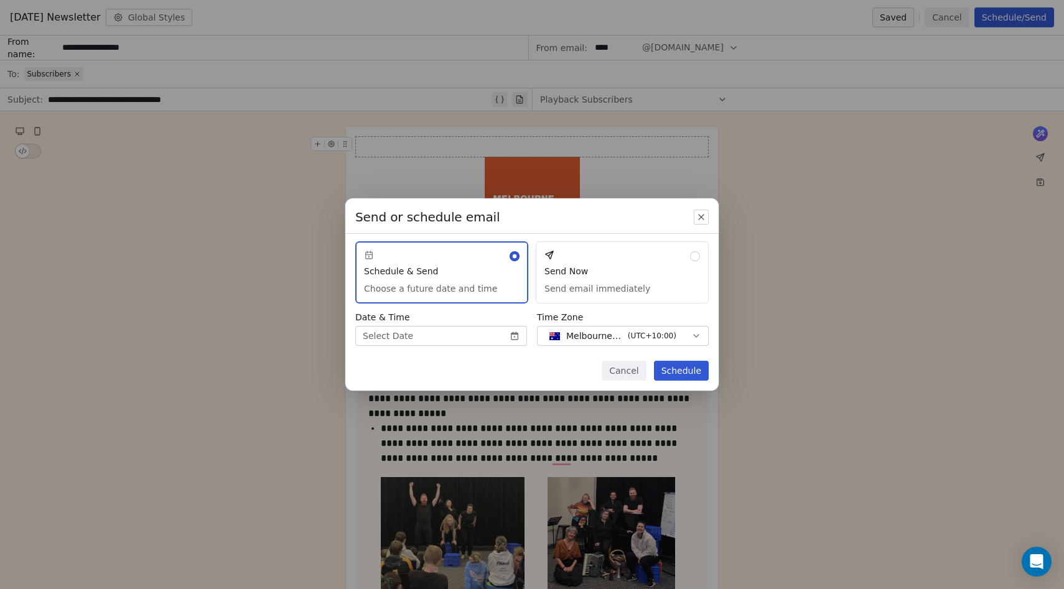
click at [629, 254] on button "Send Now Send email immediately" at bounding box center [622, 273] width 173 height 62
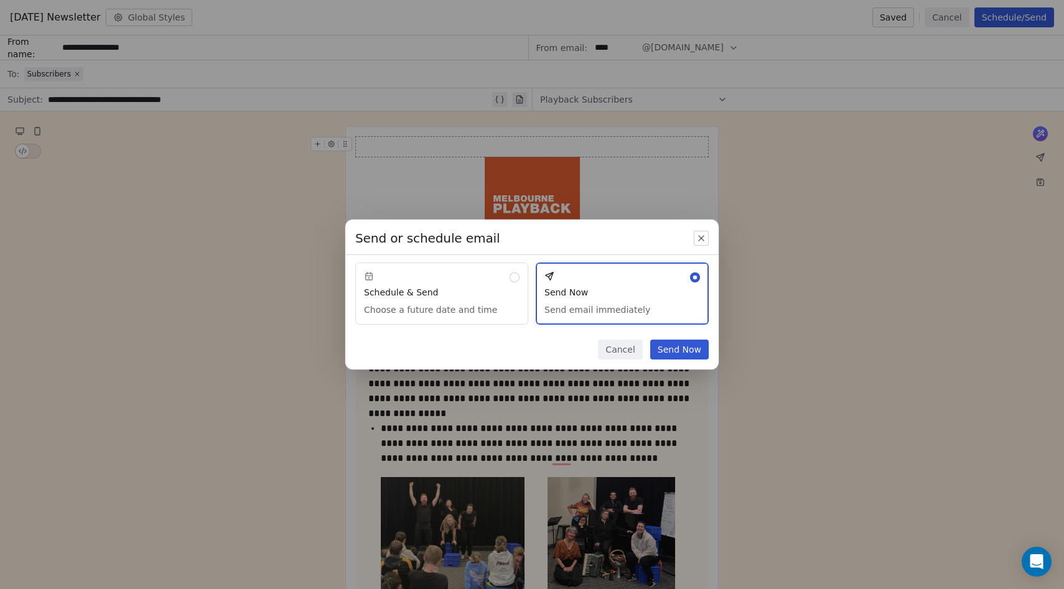
click at [670, 355] on button "Send Now" at bounding box center [679, 350] width 59 height 20
